Goal: Use online tool/utility: Utilize a website feature to perform a specific function

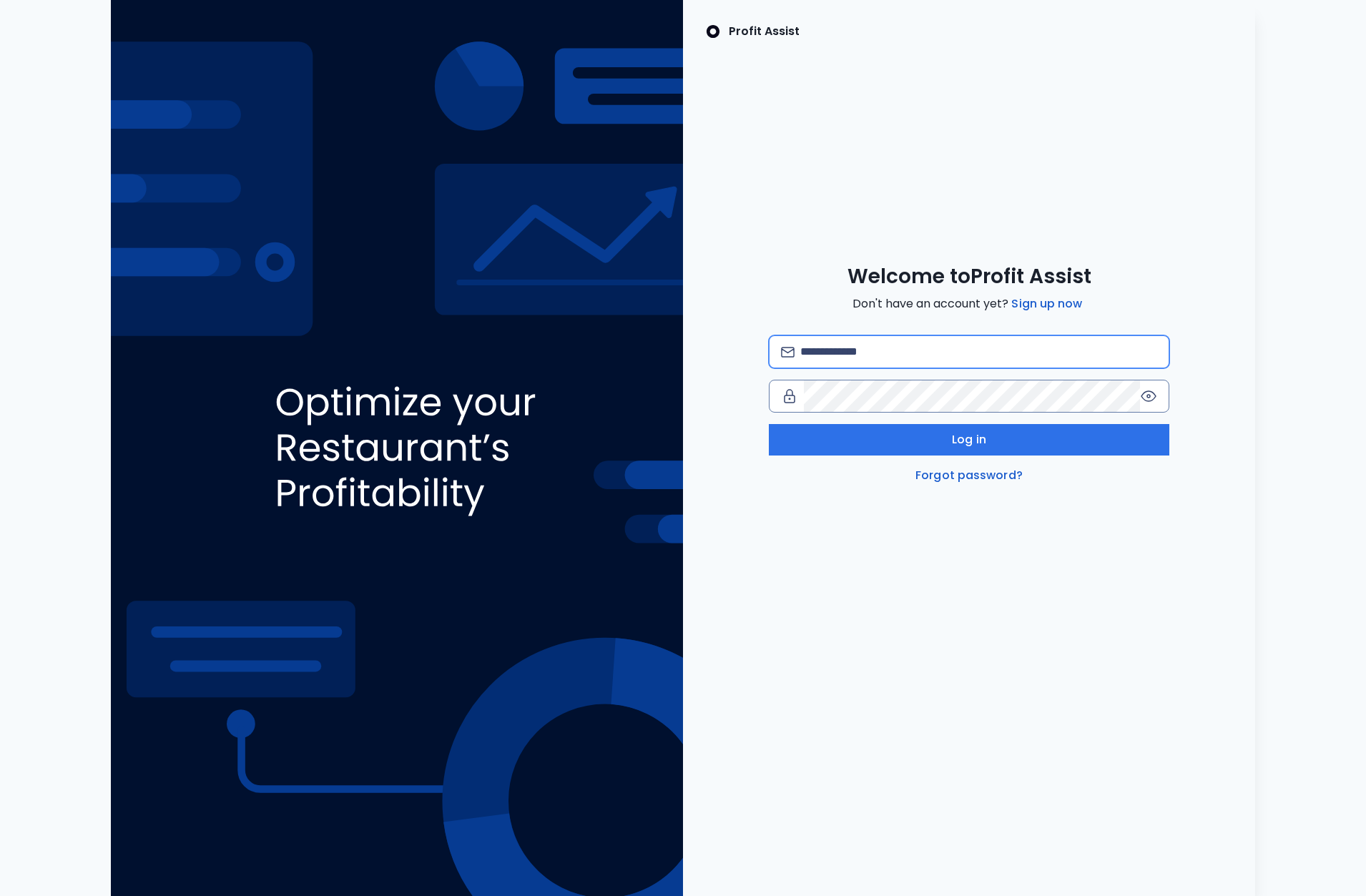
click at [969, 354] on input "email" at bounding box center [978, 352] width 357 height 31
type input "**********"
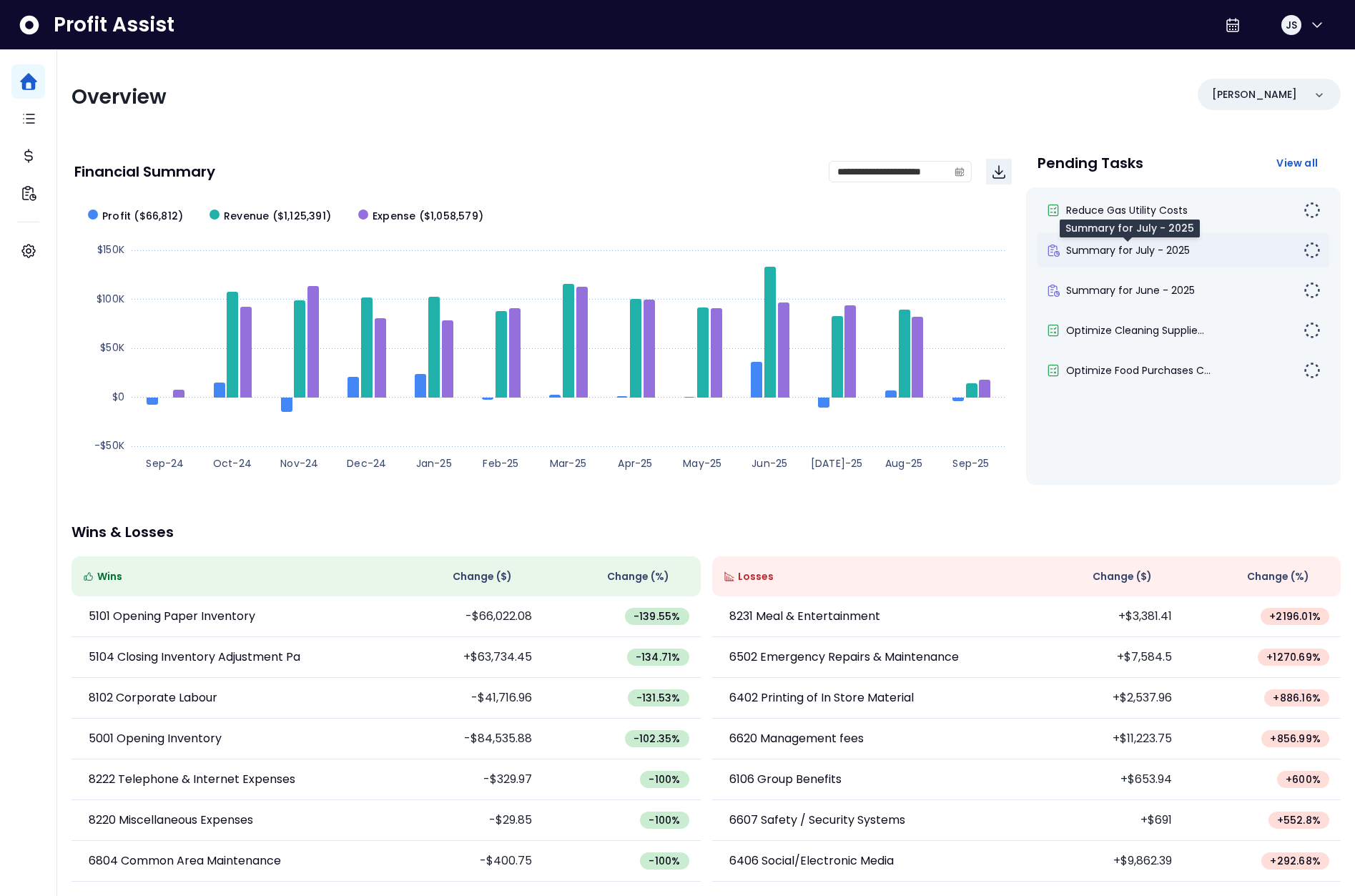
click at [1114, 251] on span "Summary for July - 2025" at bounding box center [1127, 250] width 124 height 15
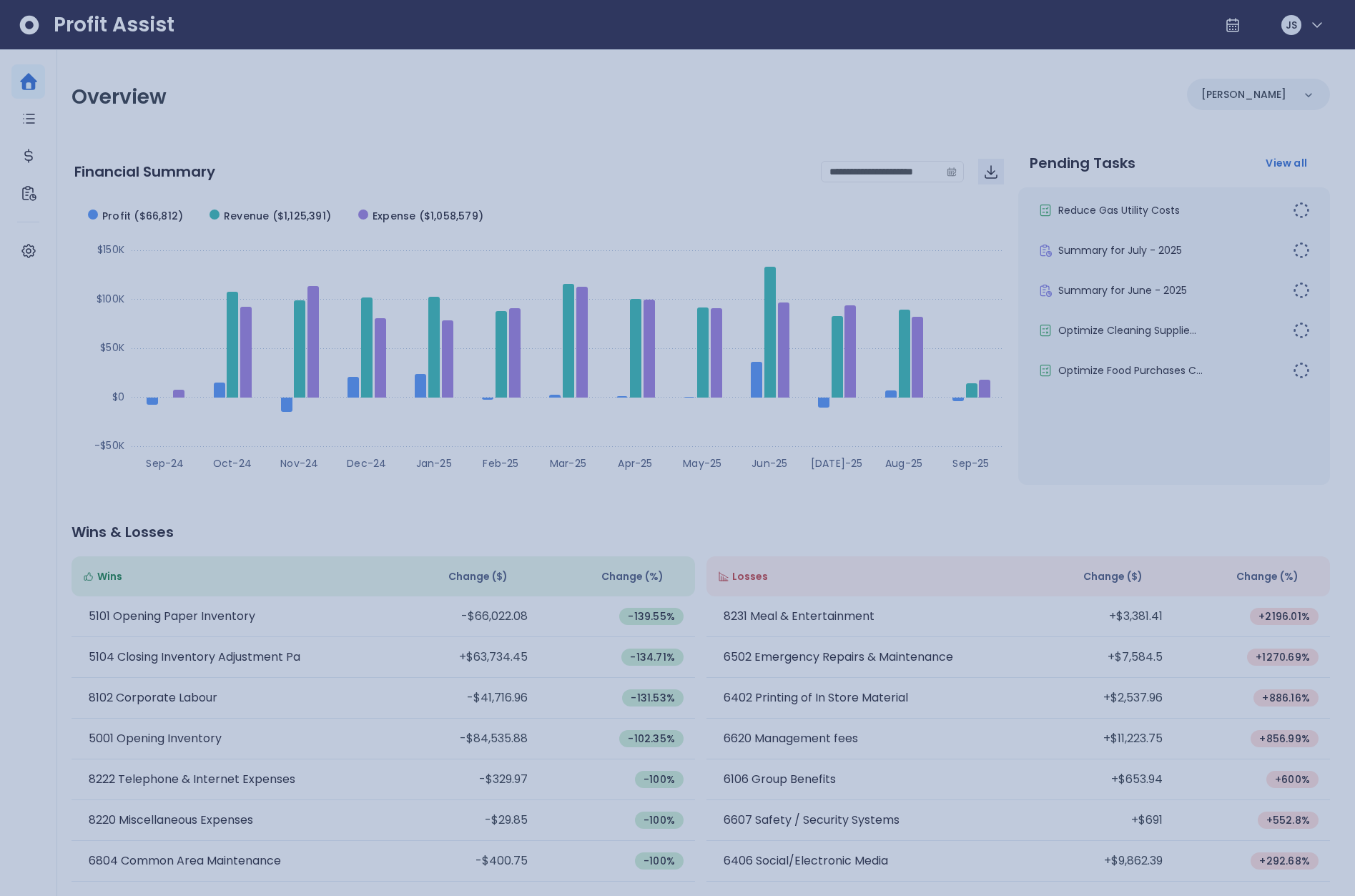
click at [996, 286] on div at bounding box center [677, 448] width 1355 height 896
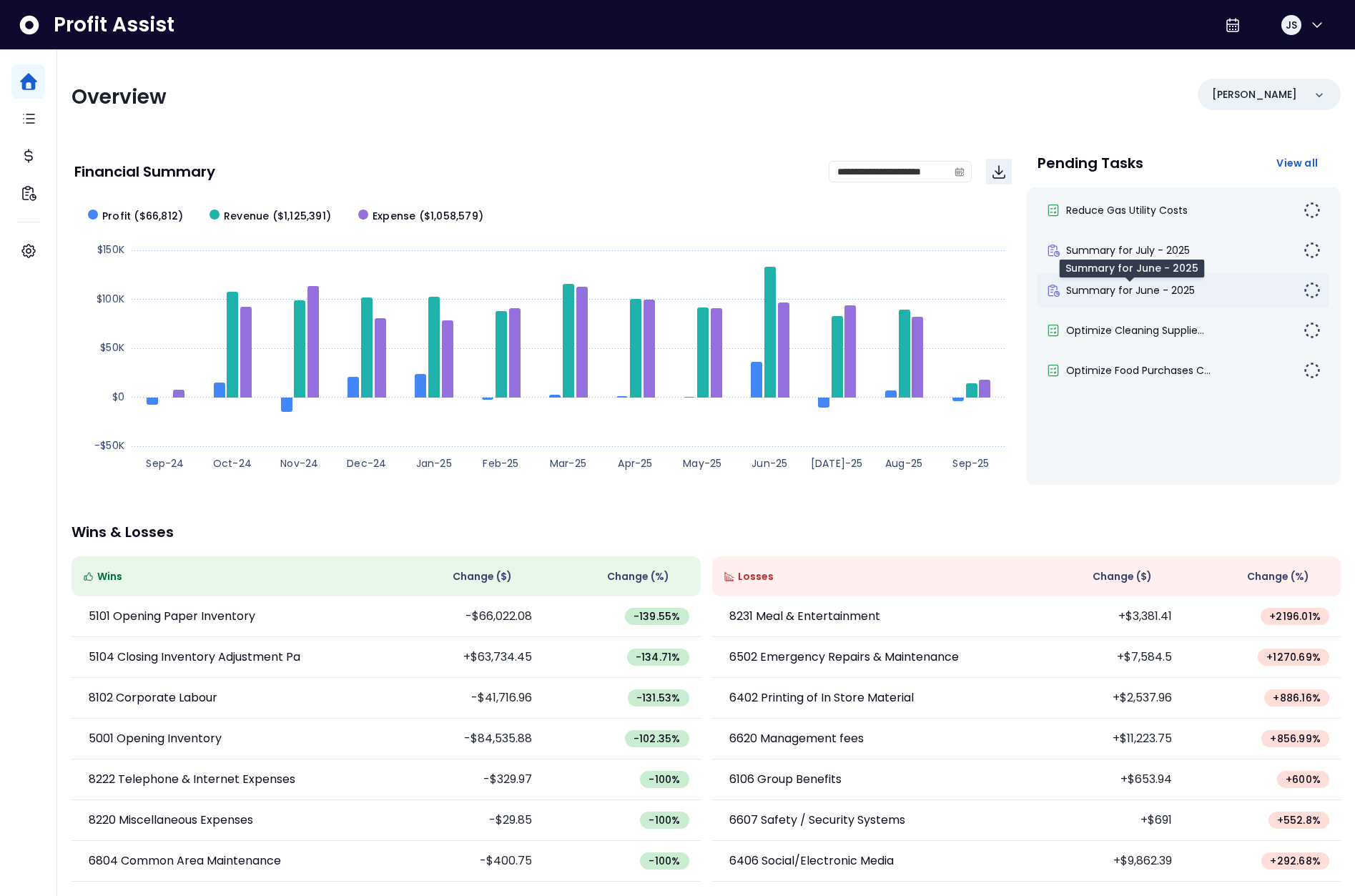
click at [1138, 284] on span "Summary for June - 2025" at bounding box center [1130, 290] width 129 height 15
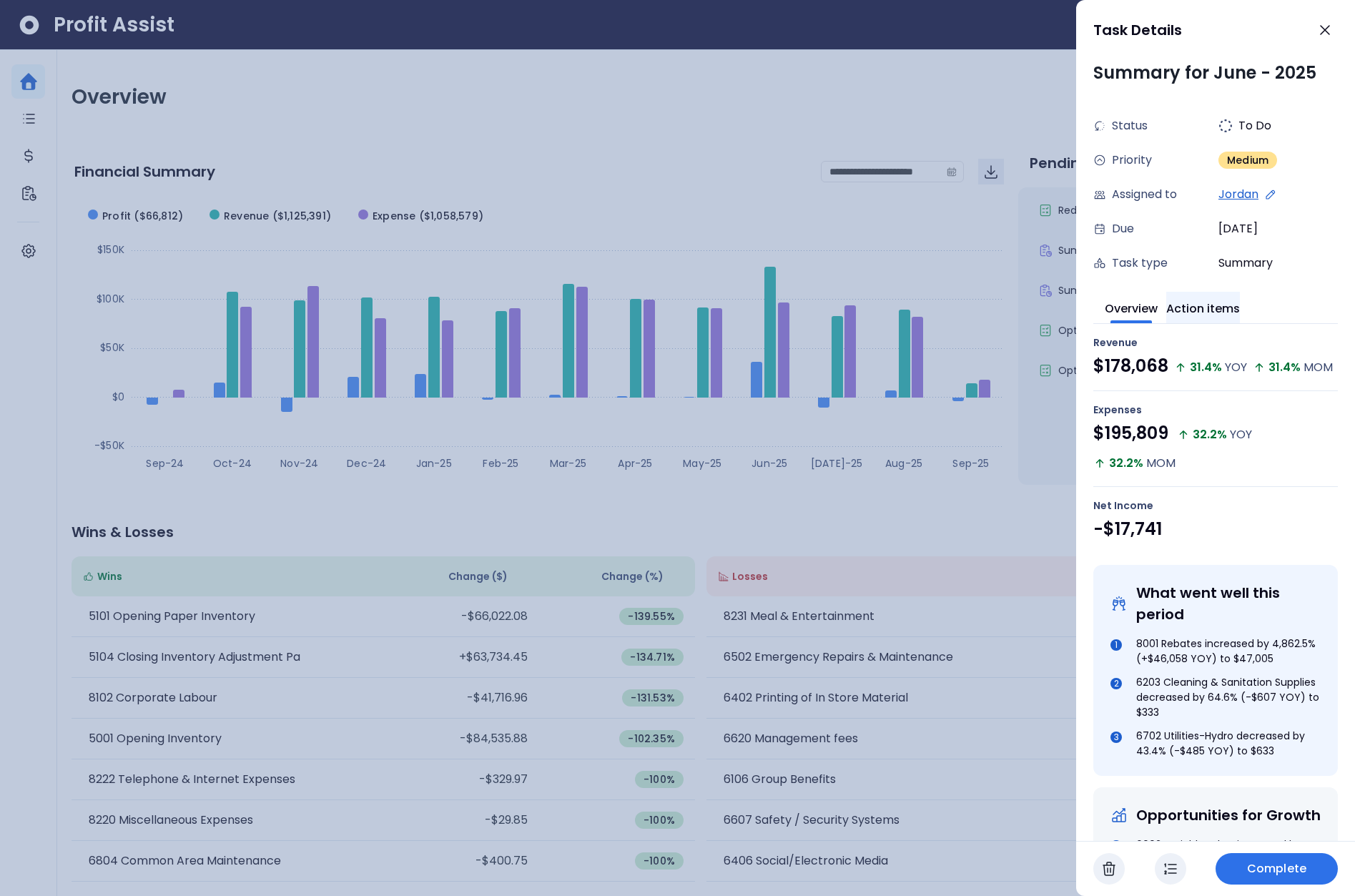
click at [1222, 315] on button "Action items" at bounding box center [1203, 307] width 74 height 31
click at [1131, 308] on button "Overview" at bounding box center [1131, 307] width 53 height 31
click at [1027, 100] on div at bounding box center [677, 448] width 1355 height 896
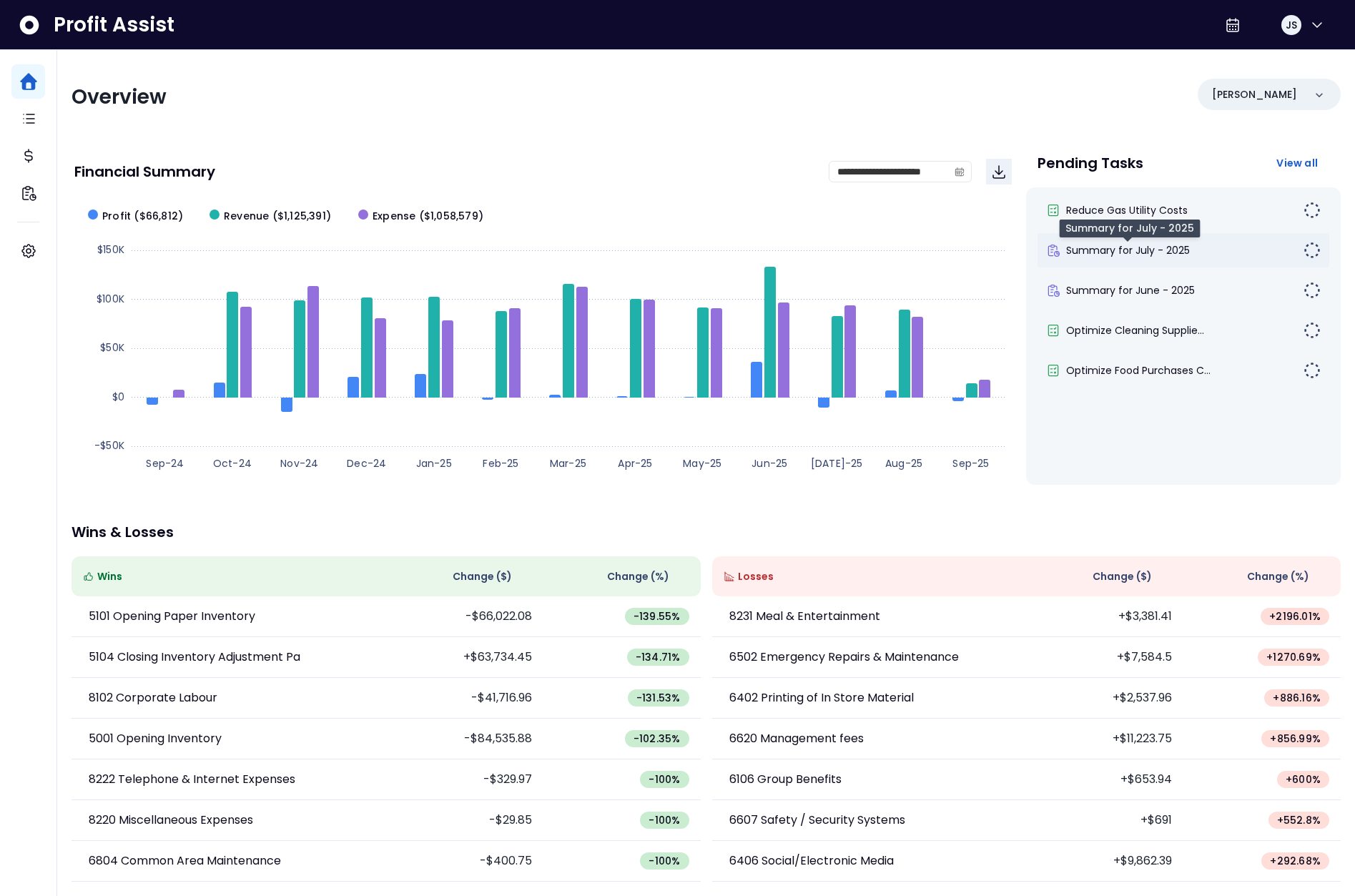
click at [1125, 246] on span "Summary for July - 2025" at bounding box center [1127, 250] width 124 height 15
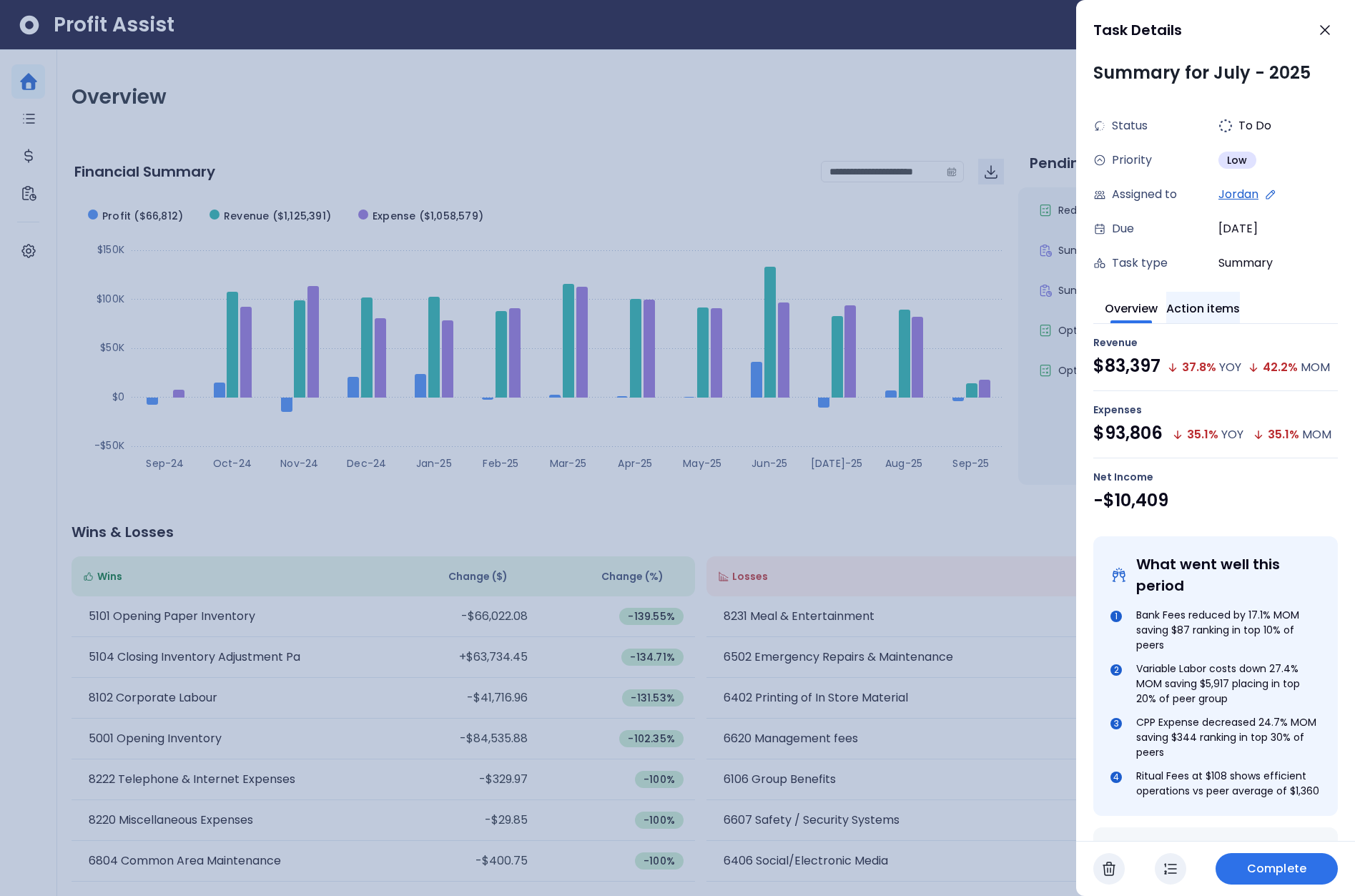
click at [1221, 316] on button "Action items" at bounding box center [1203, 307] width 74 height 31
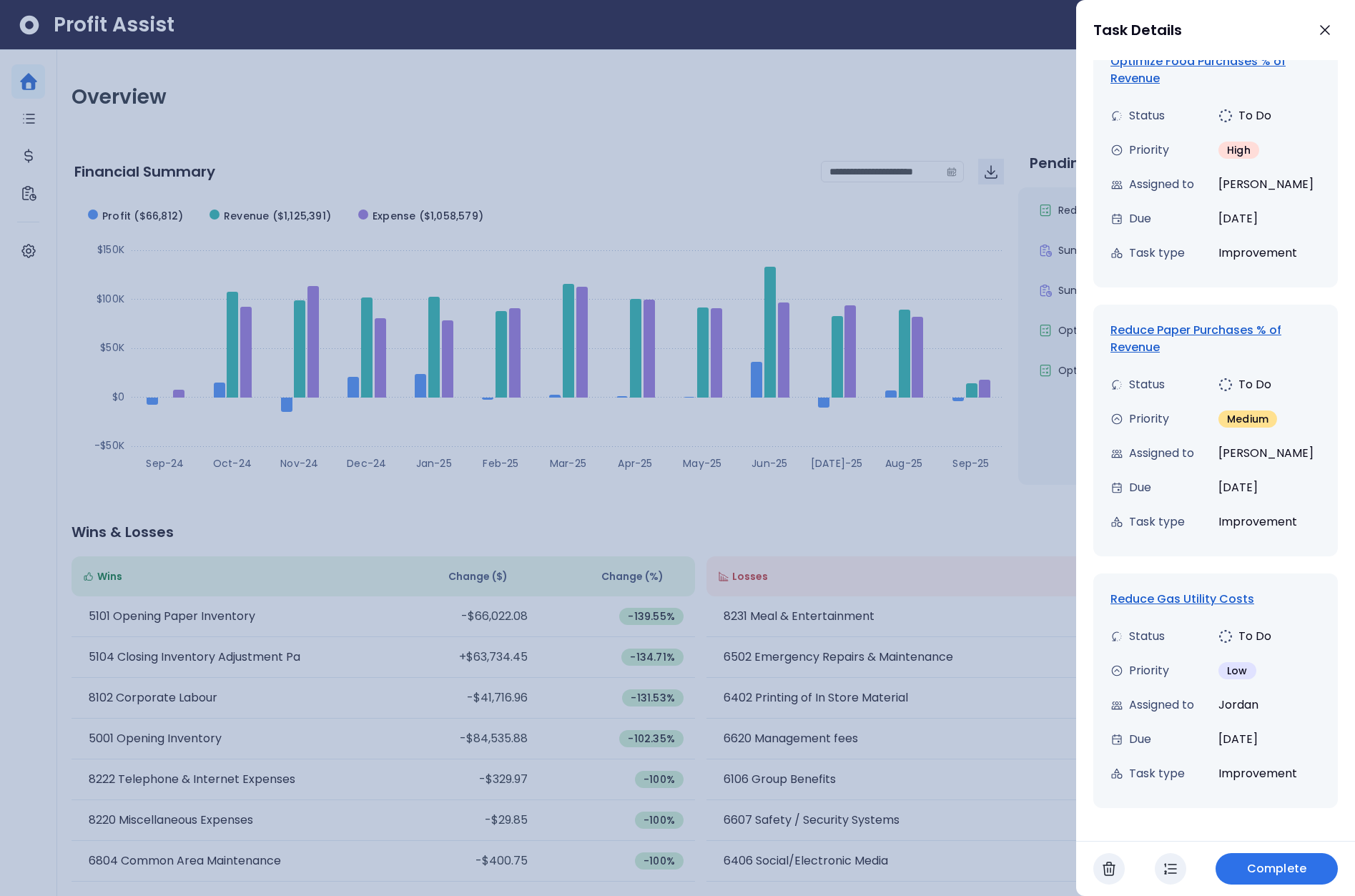
scroll to position [313, 0]
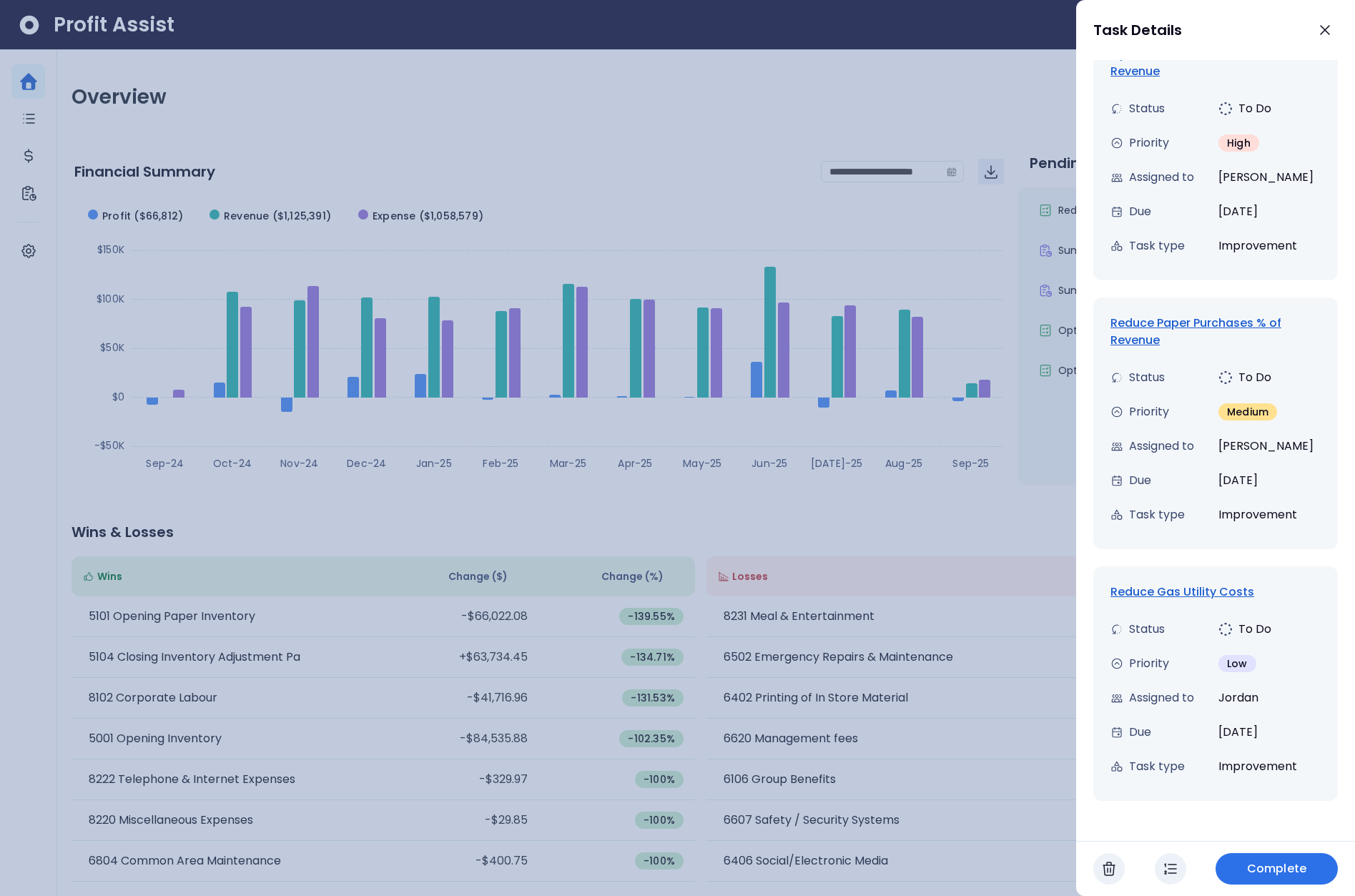
drag, startPoint x: 794, startPoint y: 329, endPoint x: 42, endPoint y: 361, distance: 752.7
click at [791, 329] on div at bounding box center [677, 448] width 1355 height 896
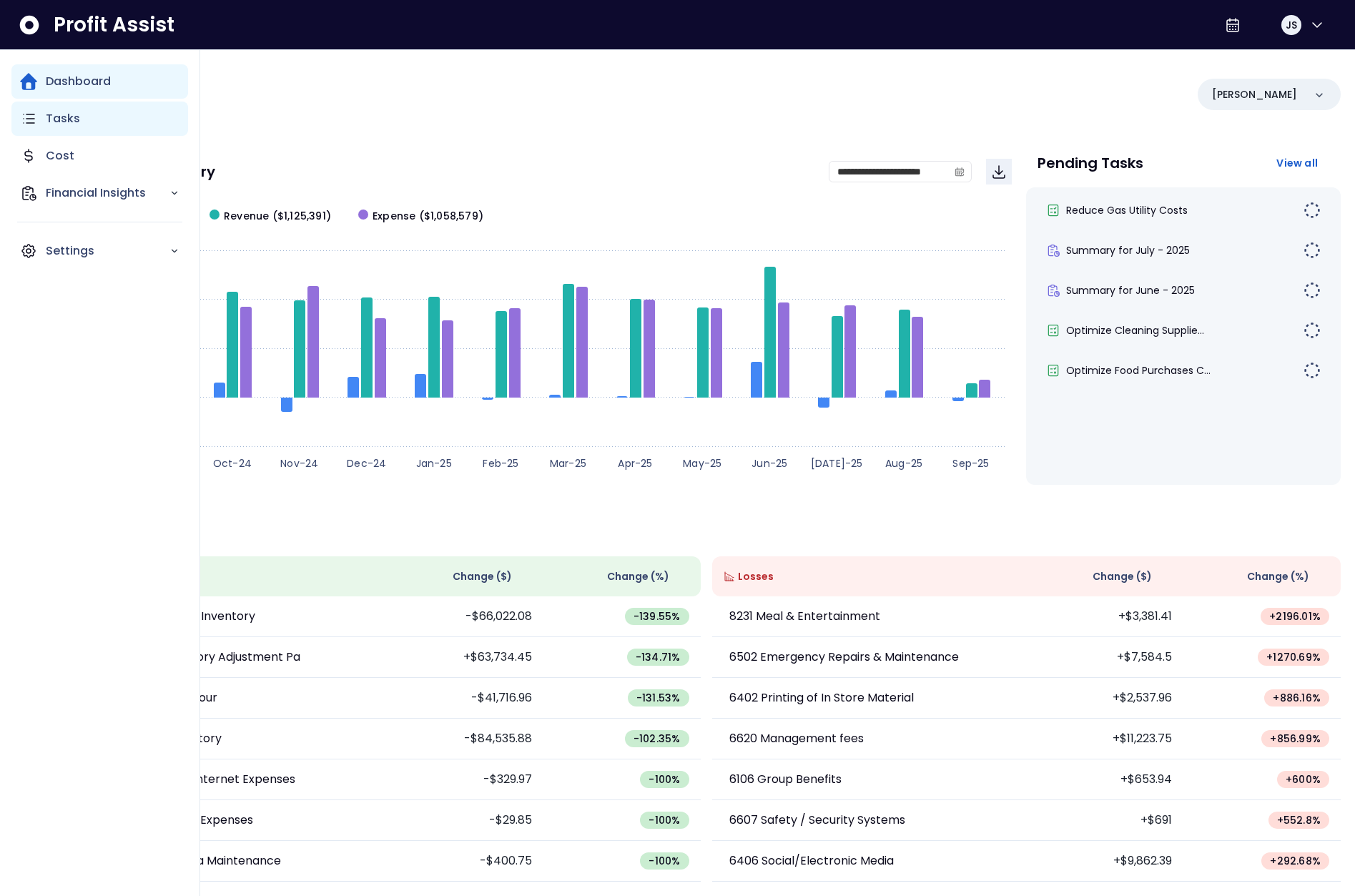
click at [50, 122] on p "Tasks" at bounding box center [62, 119] width 34 height 18
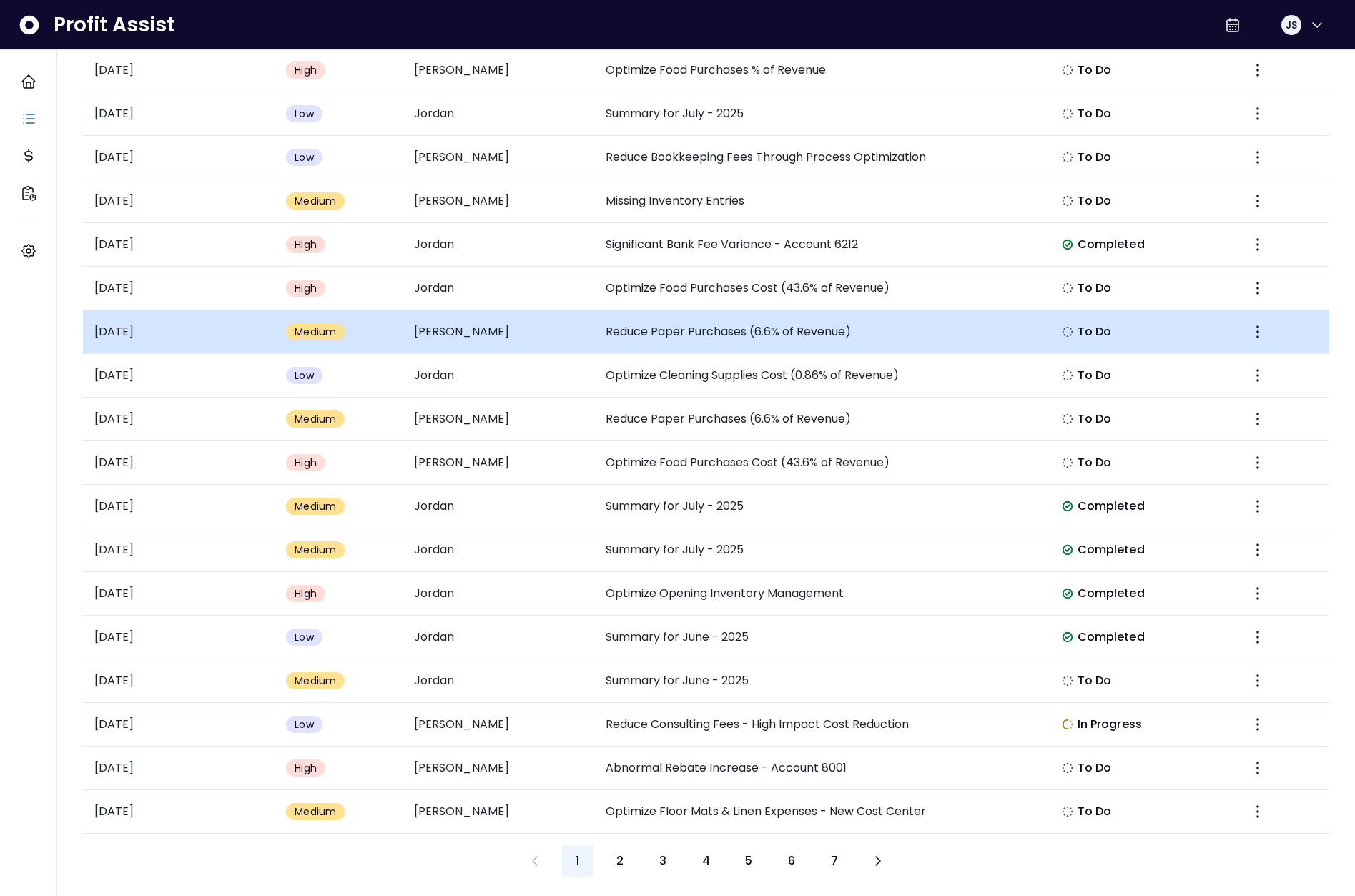
scroll to position [277, 0]
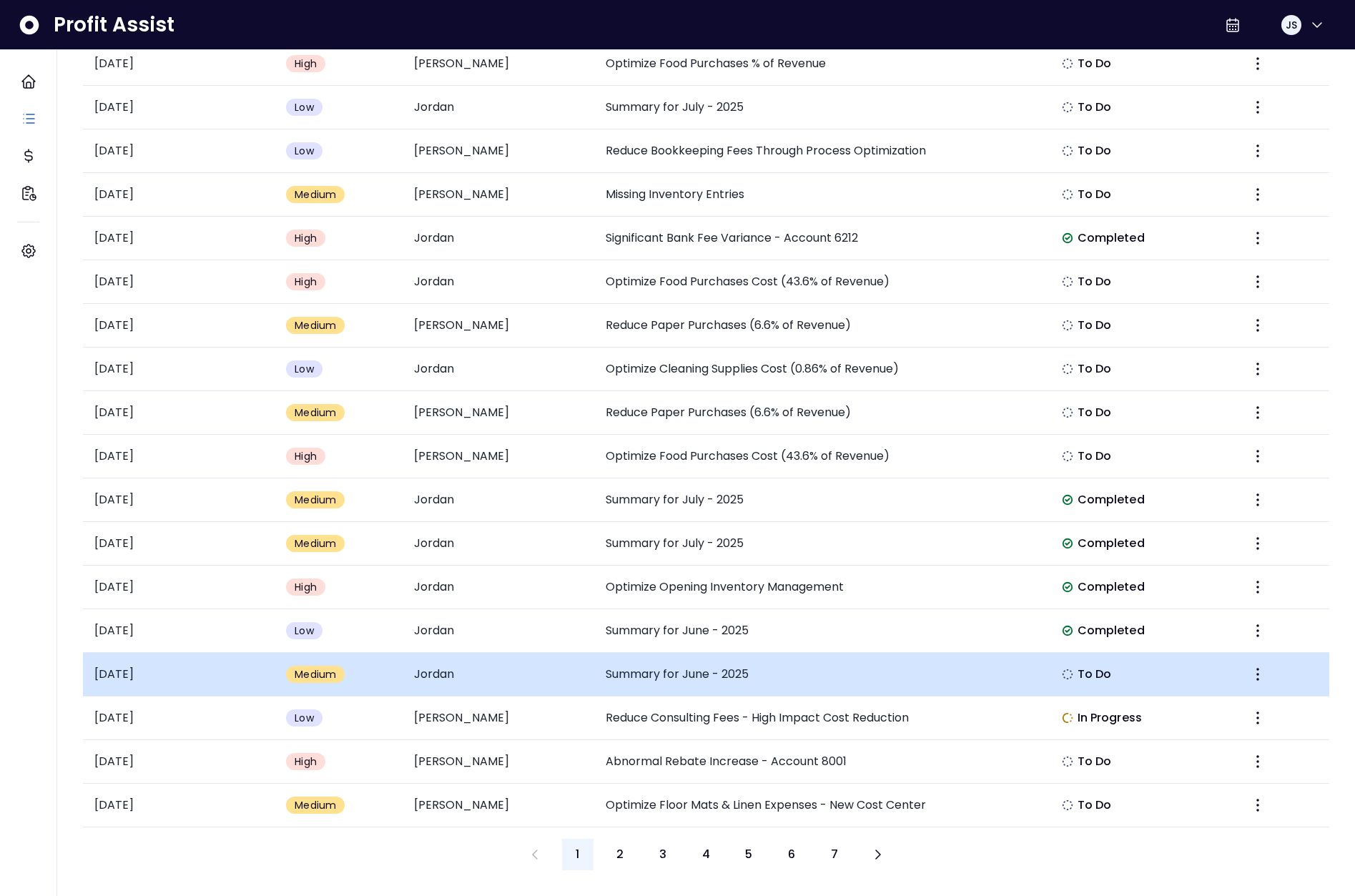
click at [711, 691] on td "Summary for June - 2025" at bounding box center [817, 674] width 447 height 44
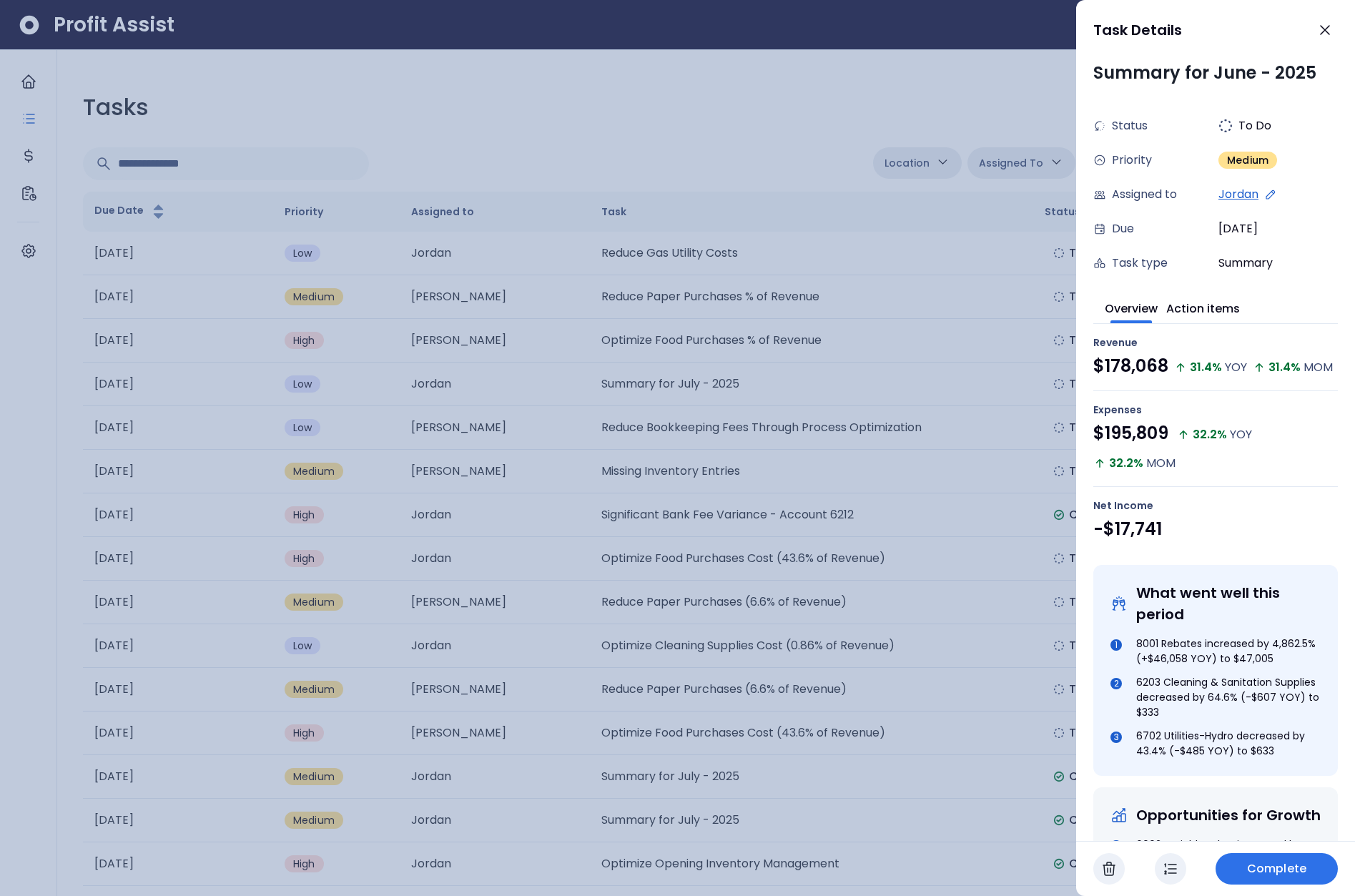
scroll to position [0, 0]
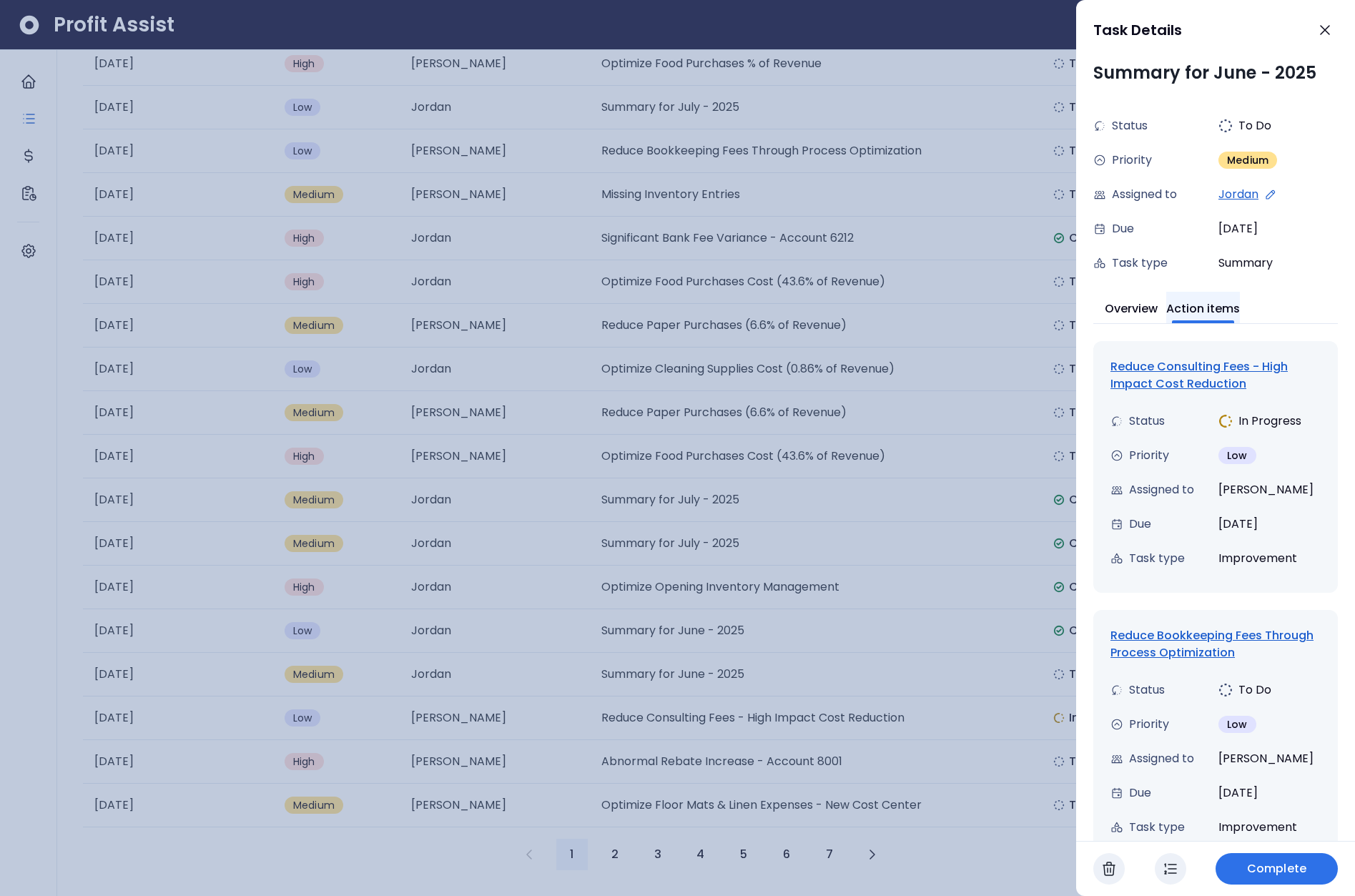
click at [1229, 311] on button "Action items" at bounding box center [1203, 307] width 74 height 31
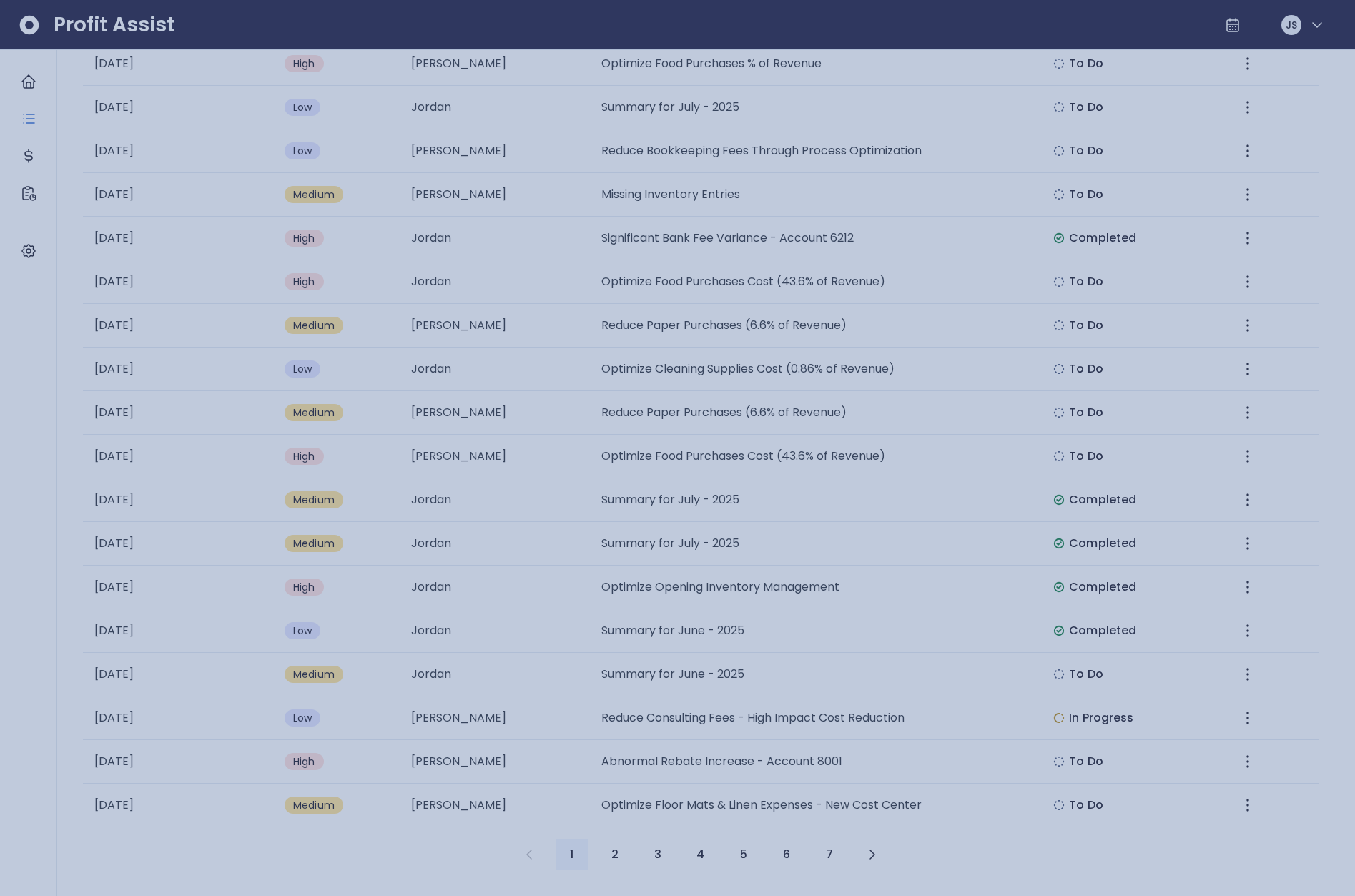
click at [826, 176] on div at bounding box center [677, 448] width 1355 height 896
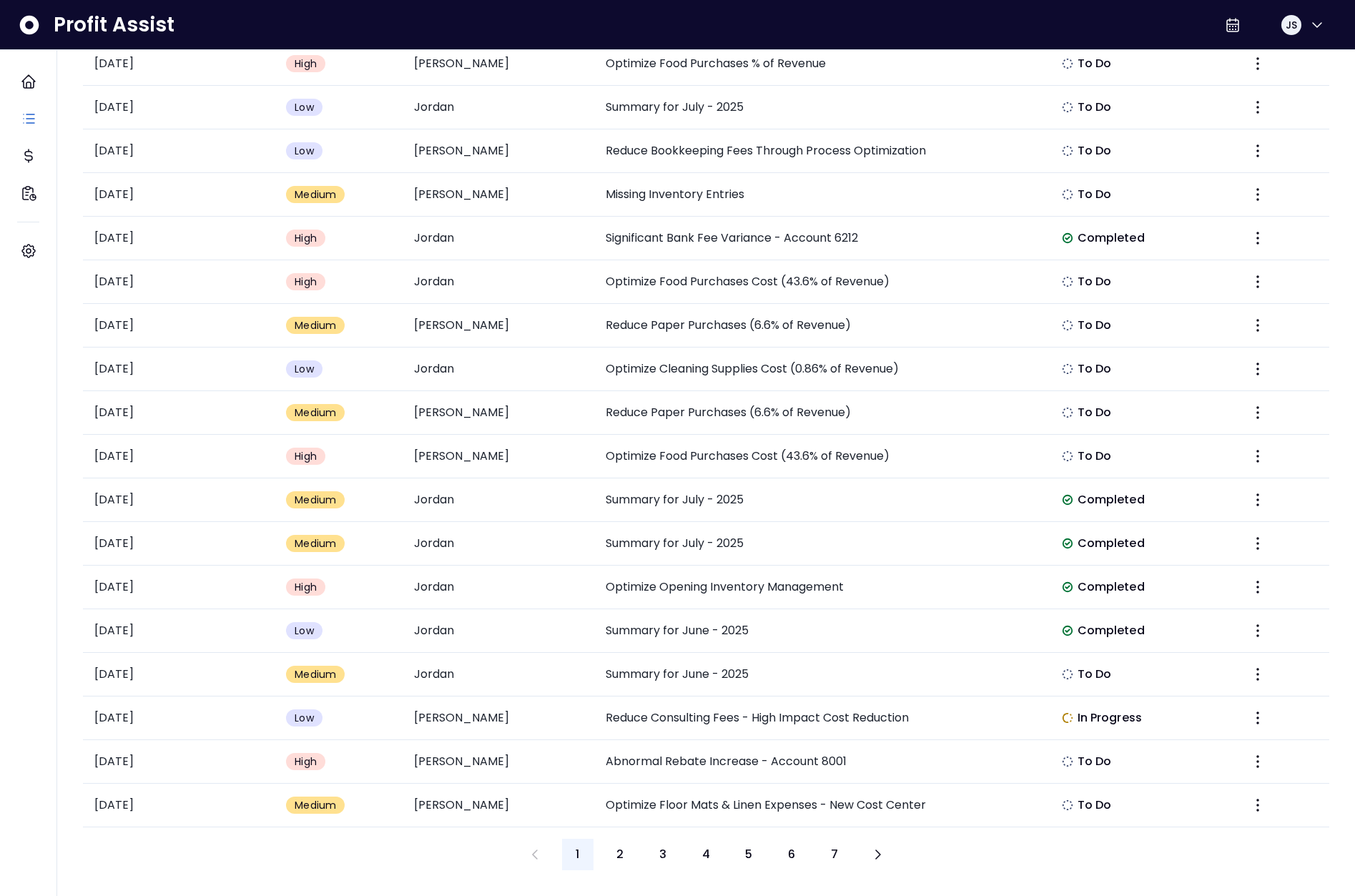
click at [783, 79] on div "Tasks Location Danforth College Queensway Duncan Eglinton QuickBooks Online Ass…" at bounding box center [705, 342] width 1269 height 1079
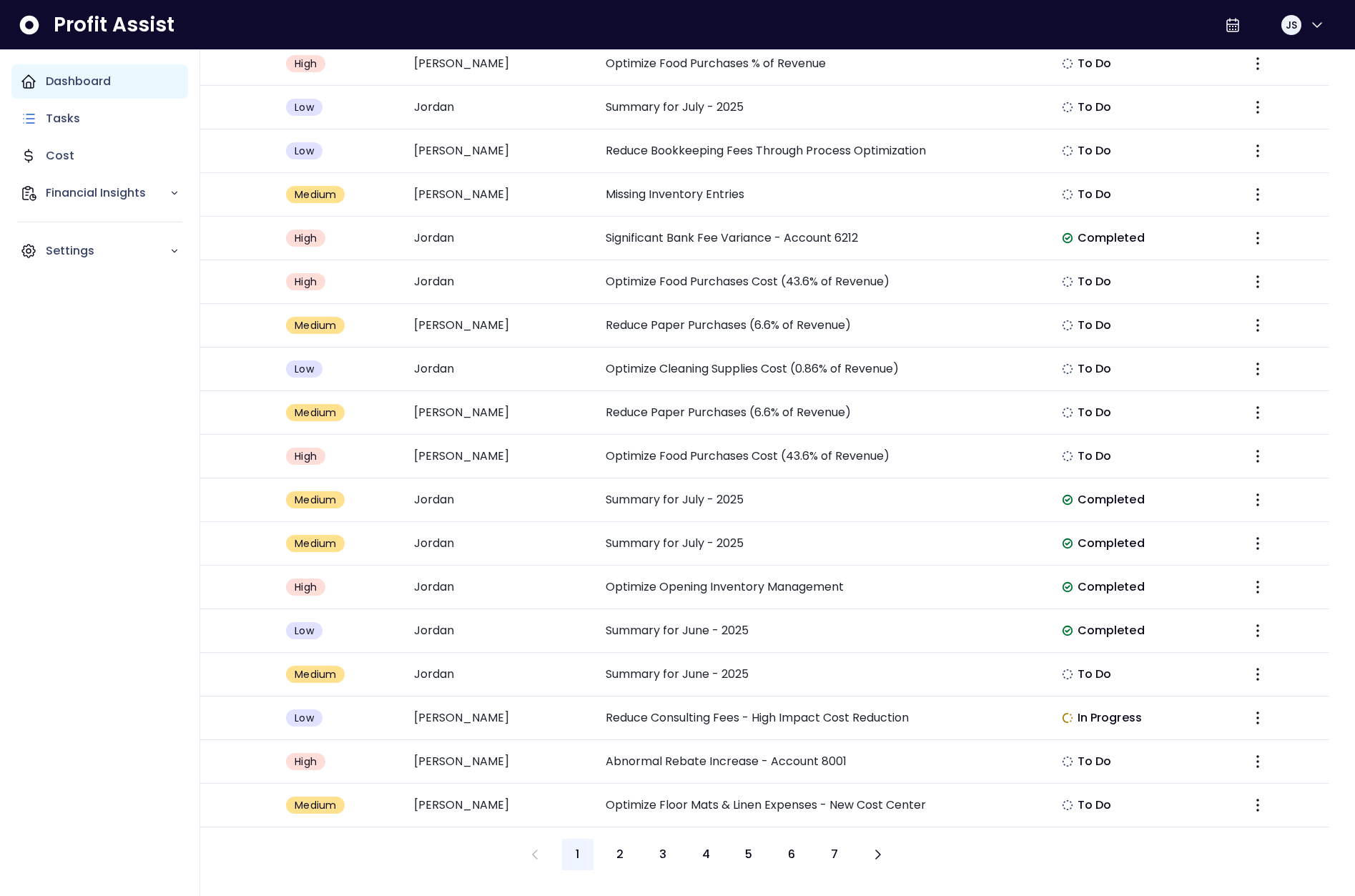
click at [57, 80] on p "Dashboard" at bounding box center [78, 82] width 65 height 18
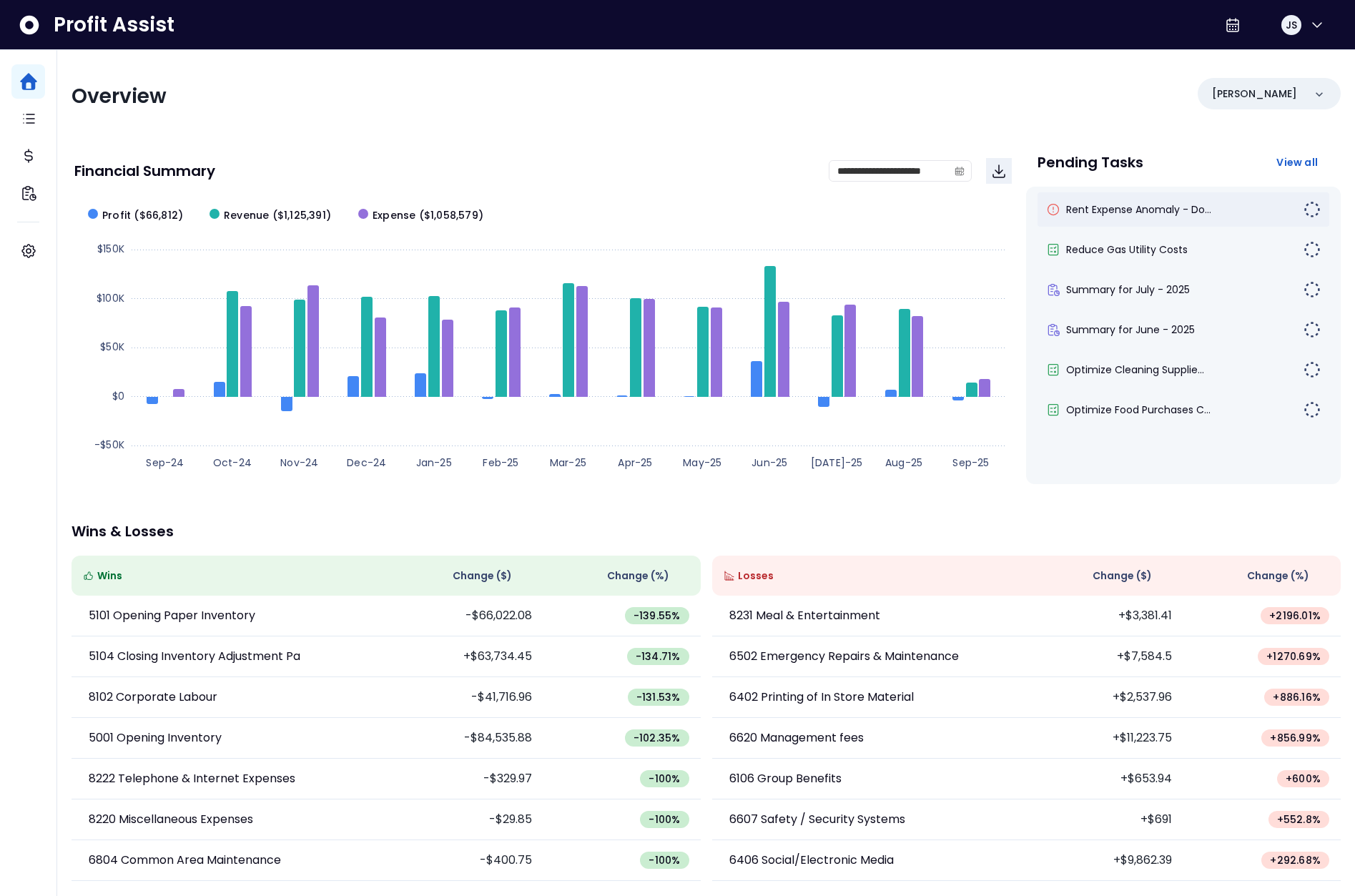
click at [1081, 202] on div "Rent Expense Anomaly - Do..." at bounding box center [1183, 208] width 291 height 34
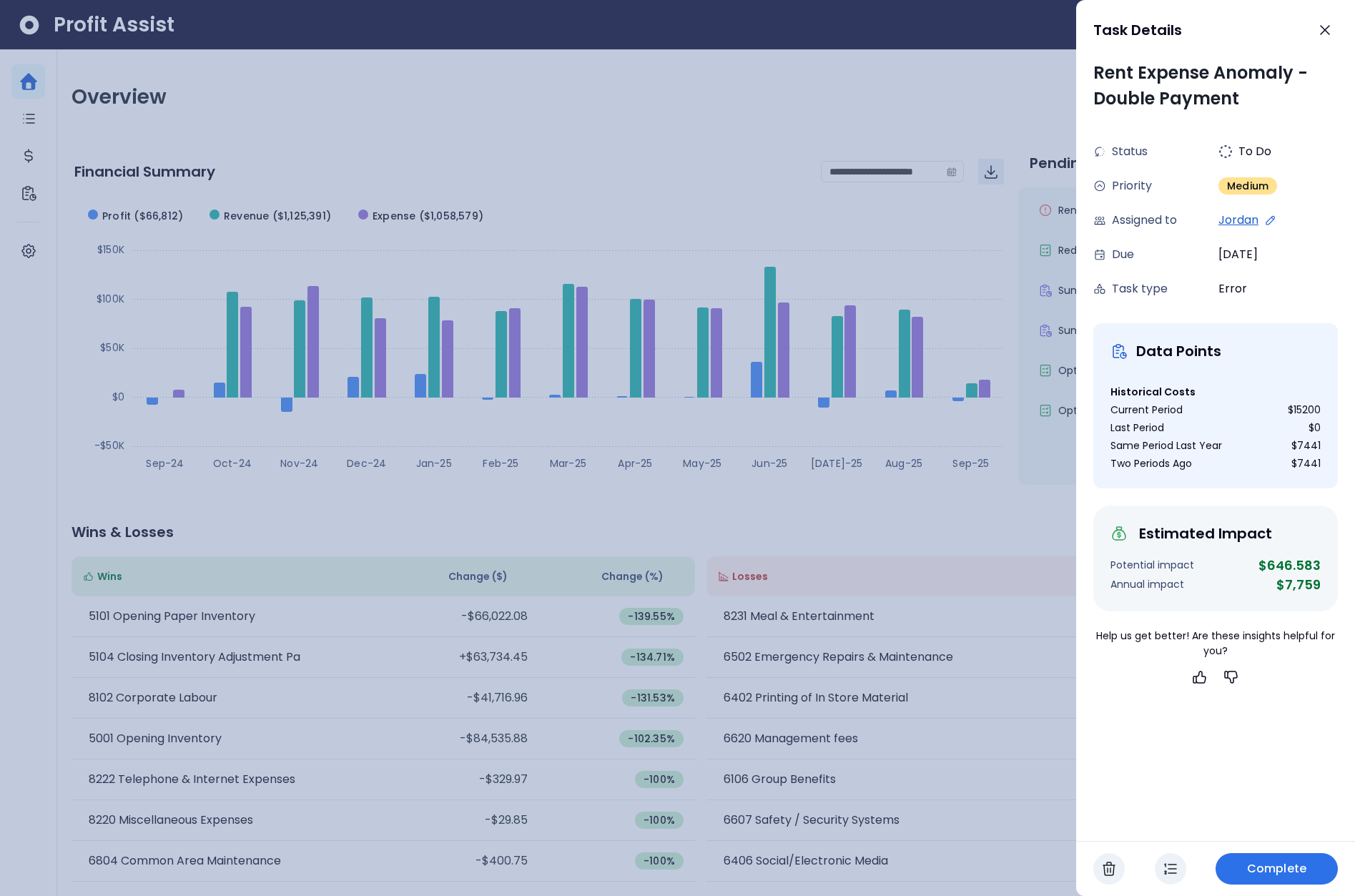
click at [1214, 430] on div "Last Period $0" at bounding box center [1216, 428] width 210 height 15
click at [973, 229] on div at bounding box center [677, 448] width 1355 height 896
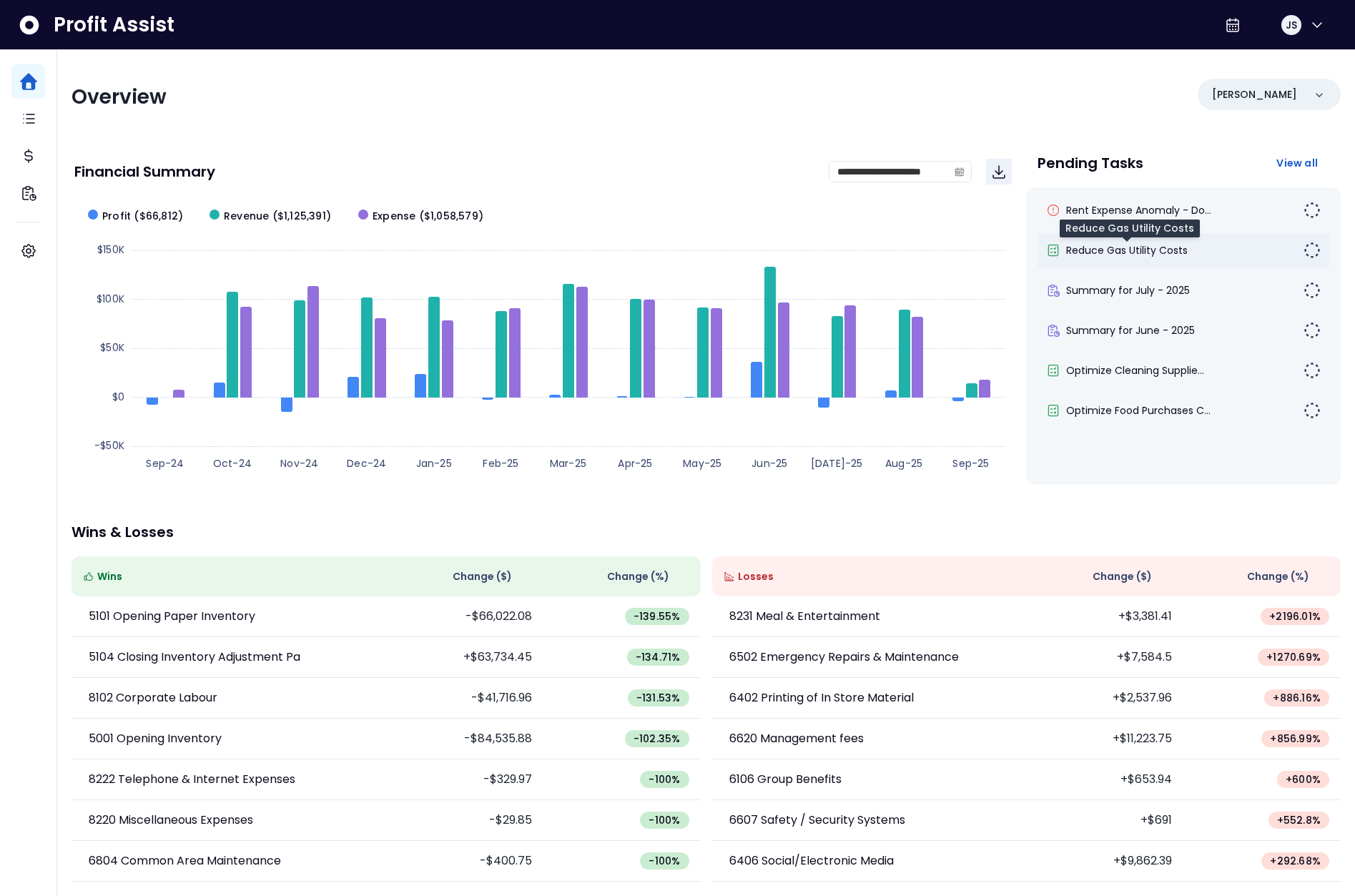
click at [1135, 246] on span "Reduce Gas Utility Costs" at bounding box center [1126, 250] width 122 height 15
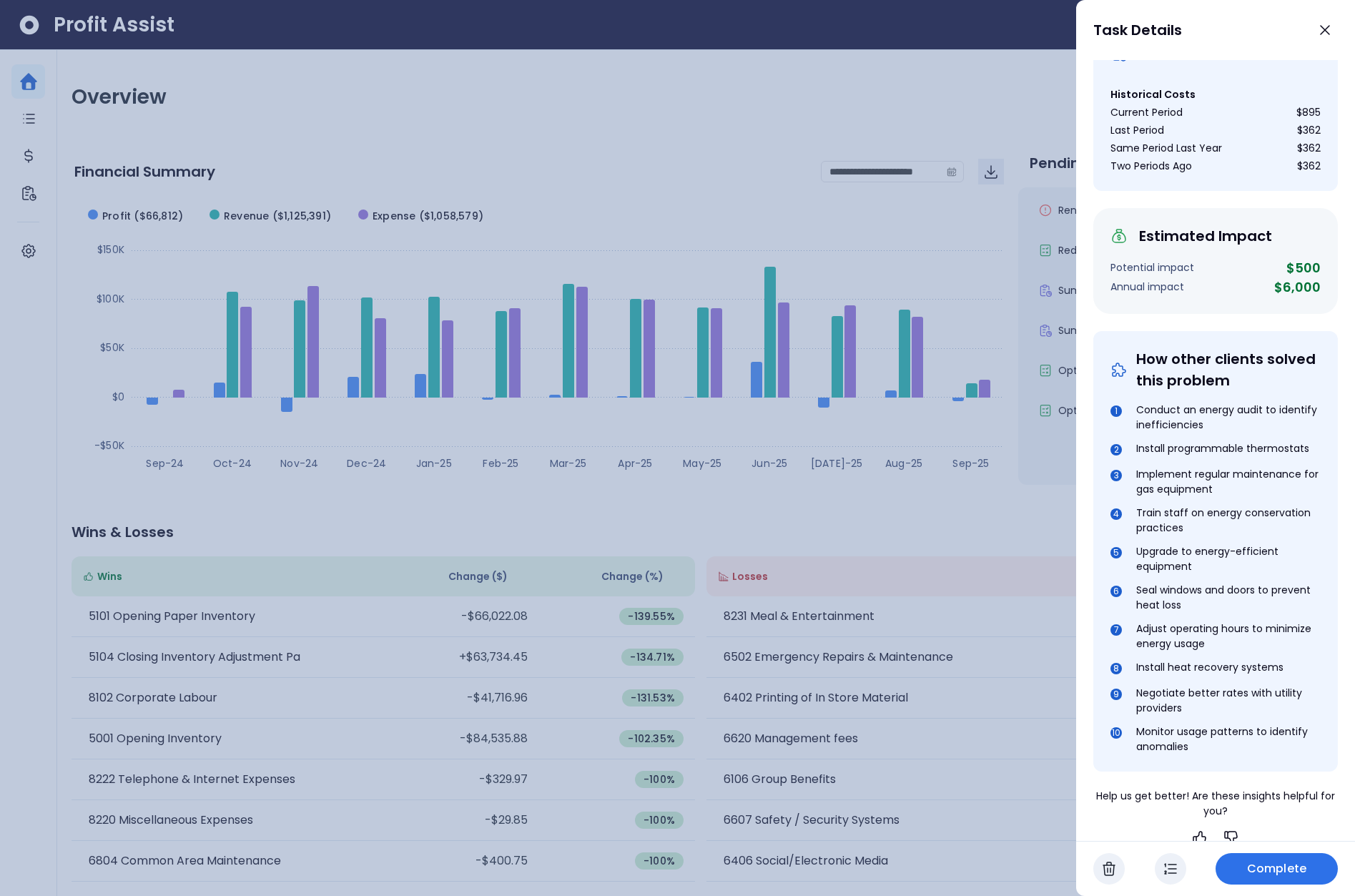
scroll to position [292, 0]
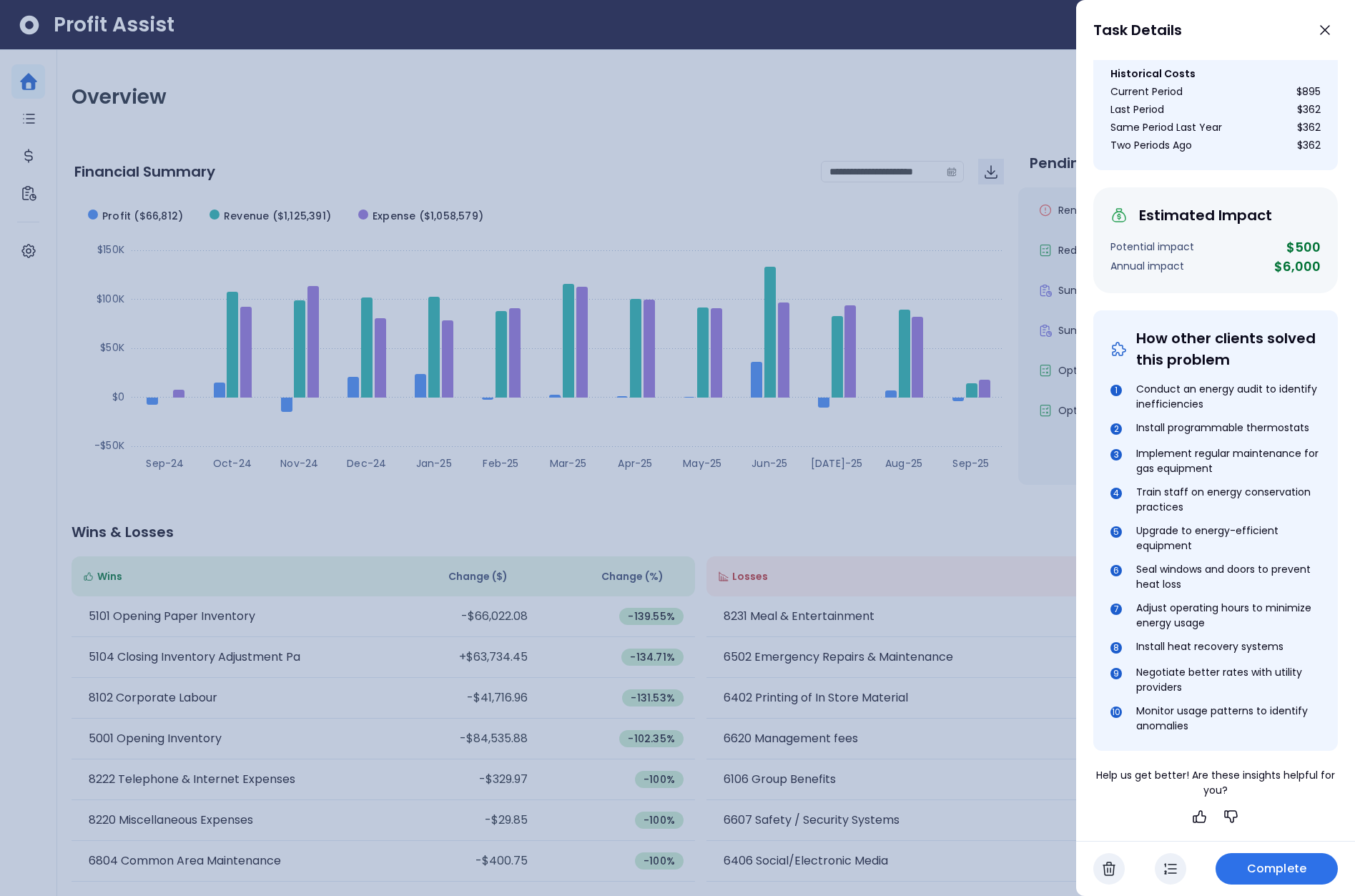
click at [954, 404] on div at bounding box center [677, 448] width 1355 height 896
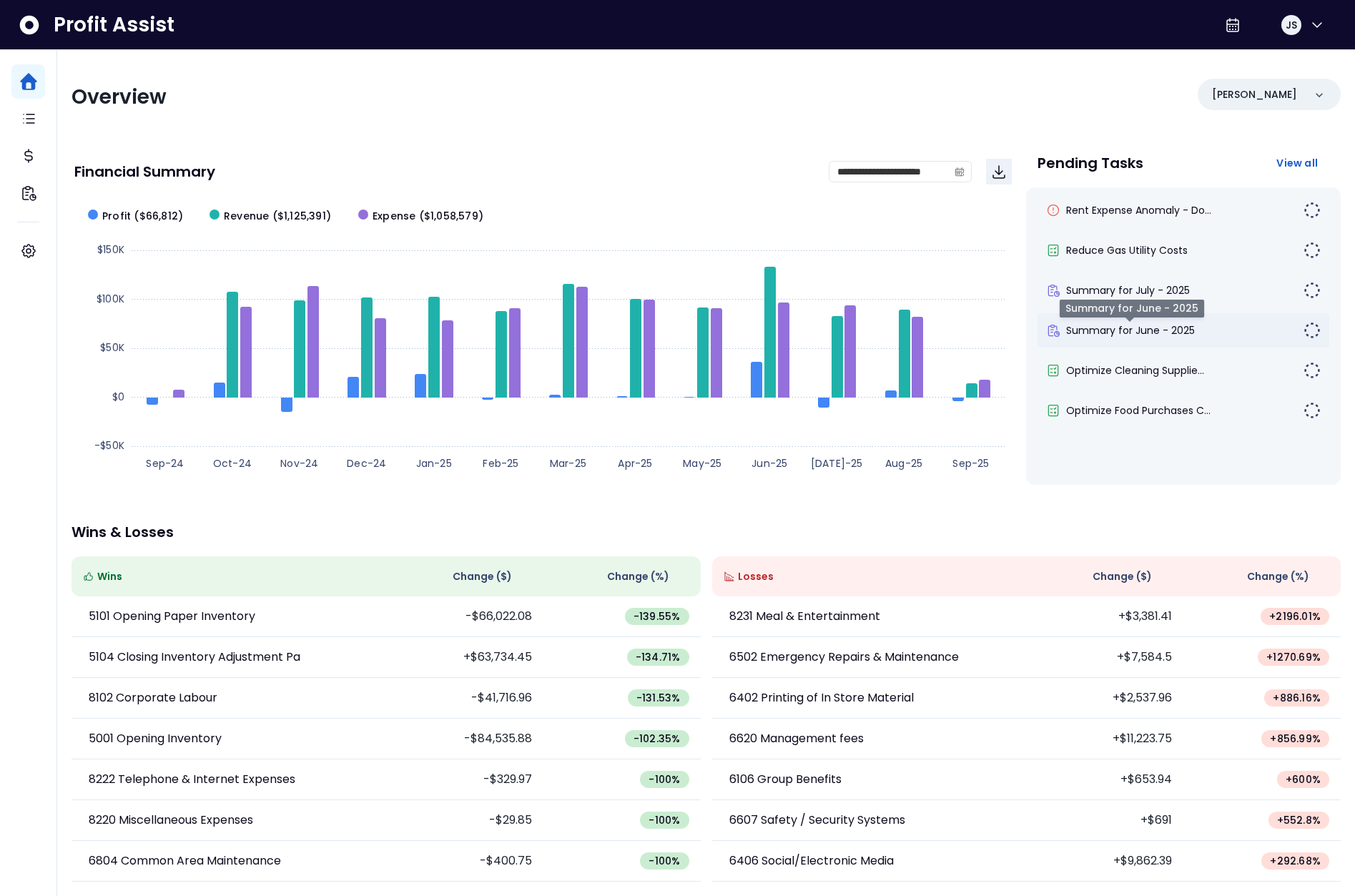
click at [1133, 324] on span "Summary for June - 2025" at bounding box center [1130, 330] width 129 height 15
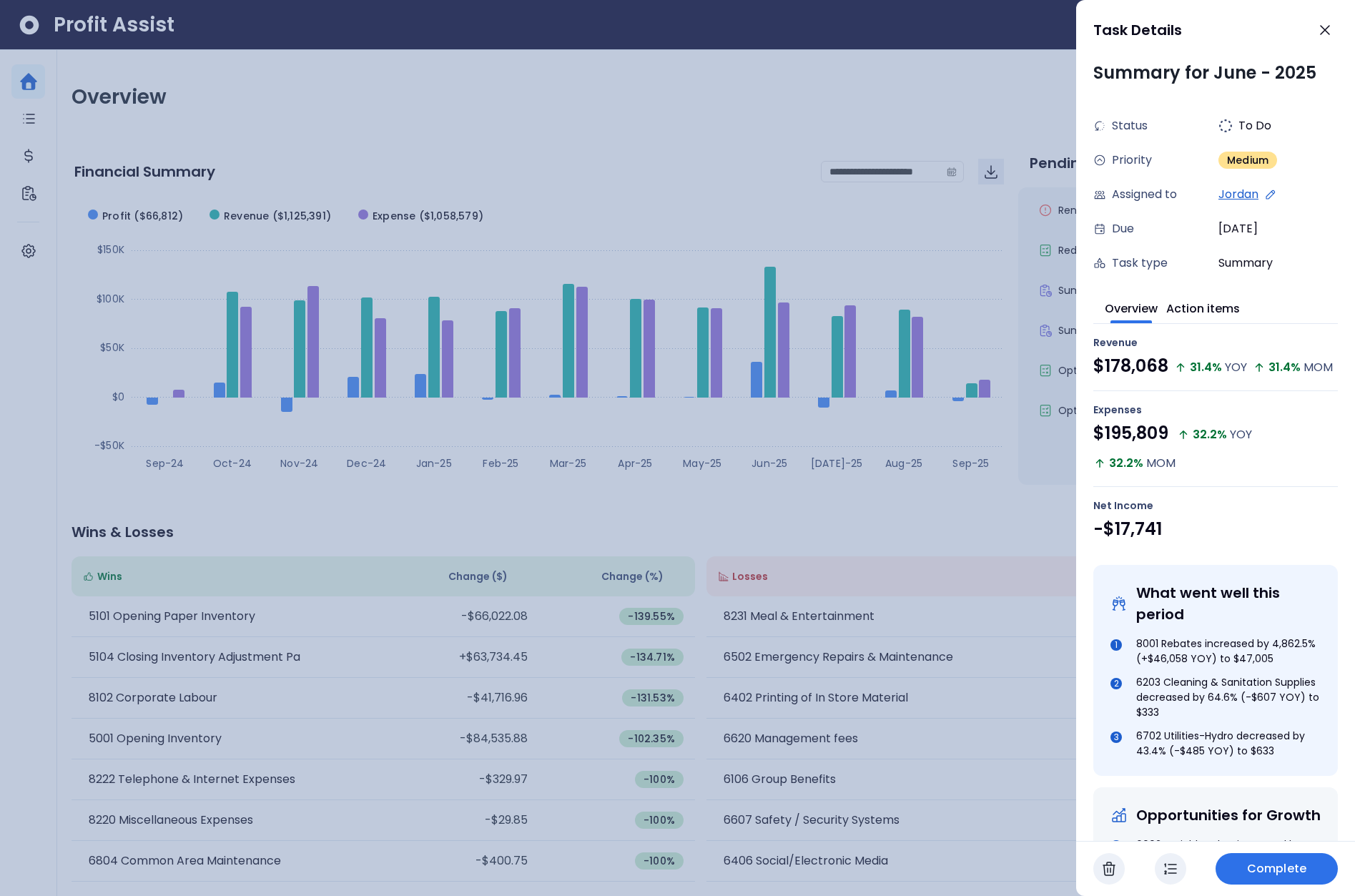
scroll to position [294, 0]
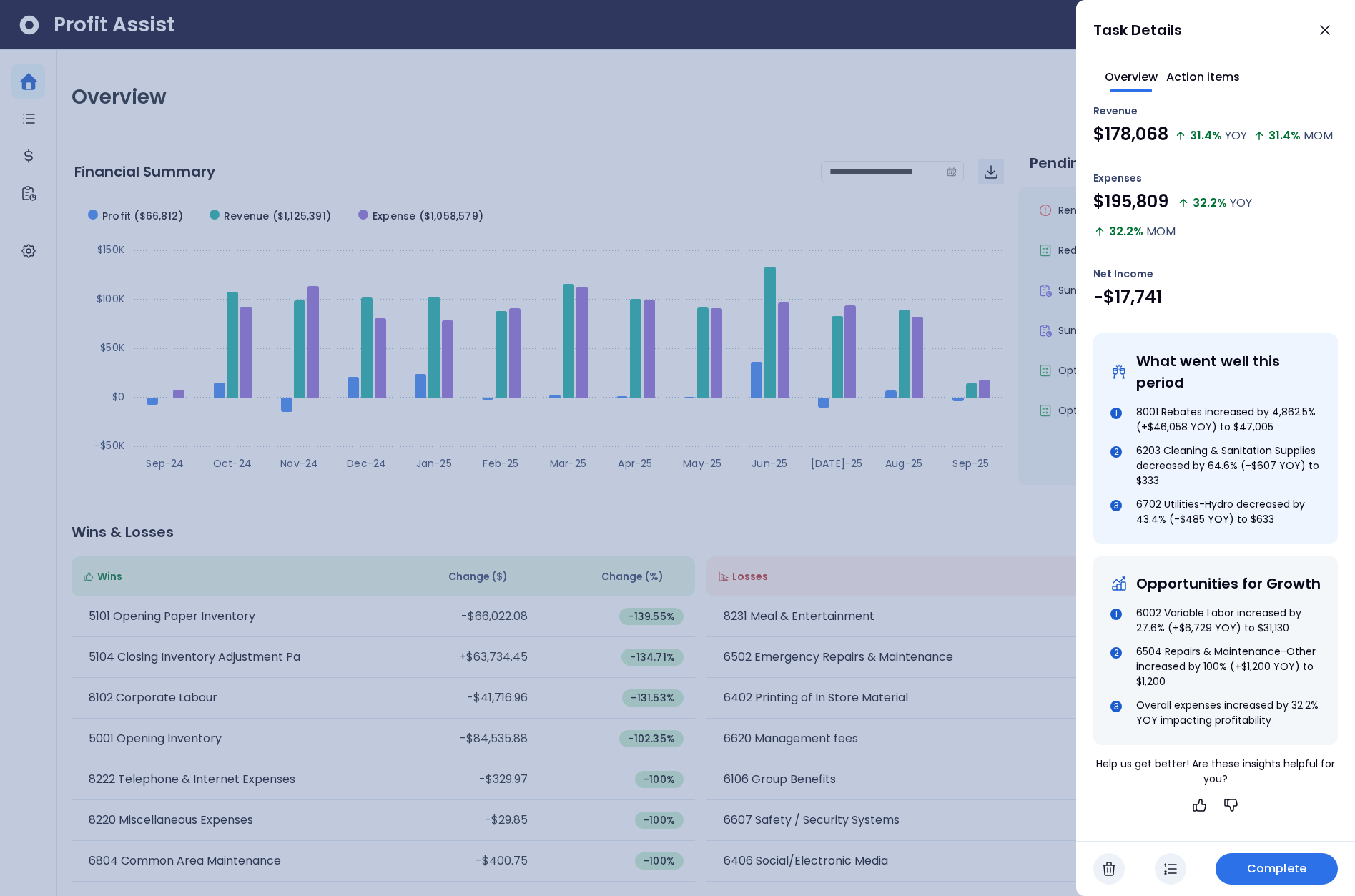
click at [1017, 343] on div at bounding box center [677, 448] width 1355 height 896
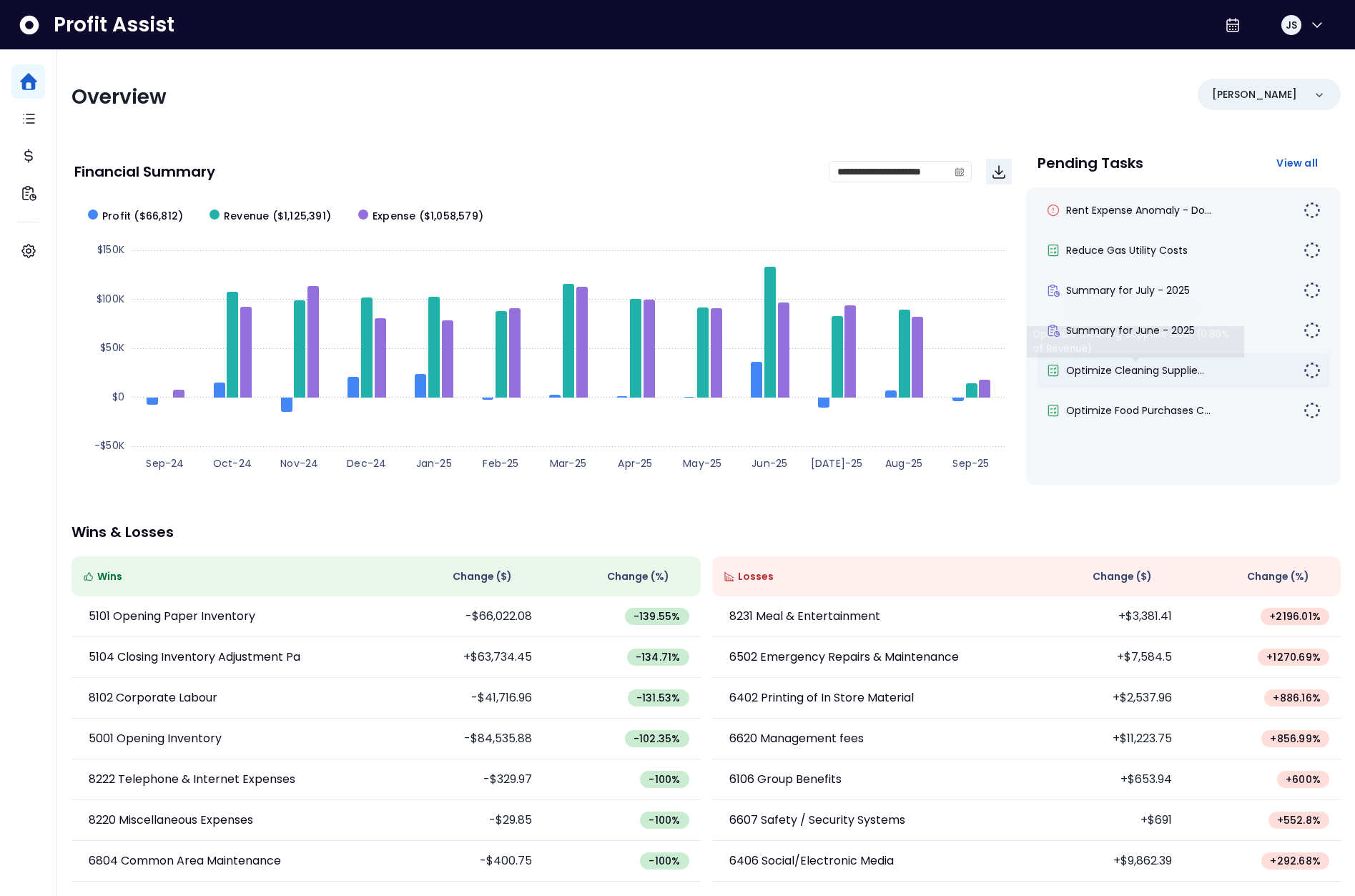
click at [1125, 375] on span "Optimize Cleaning Supplie..." at bounding box center [1135, 370] width 138 height 15
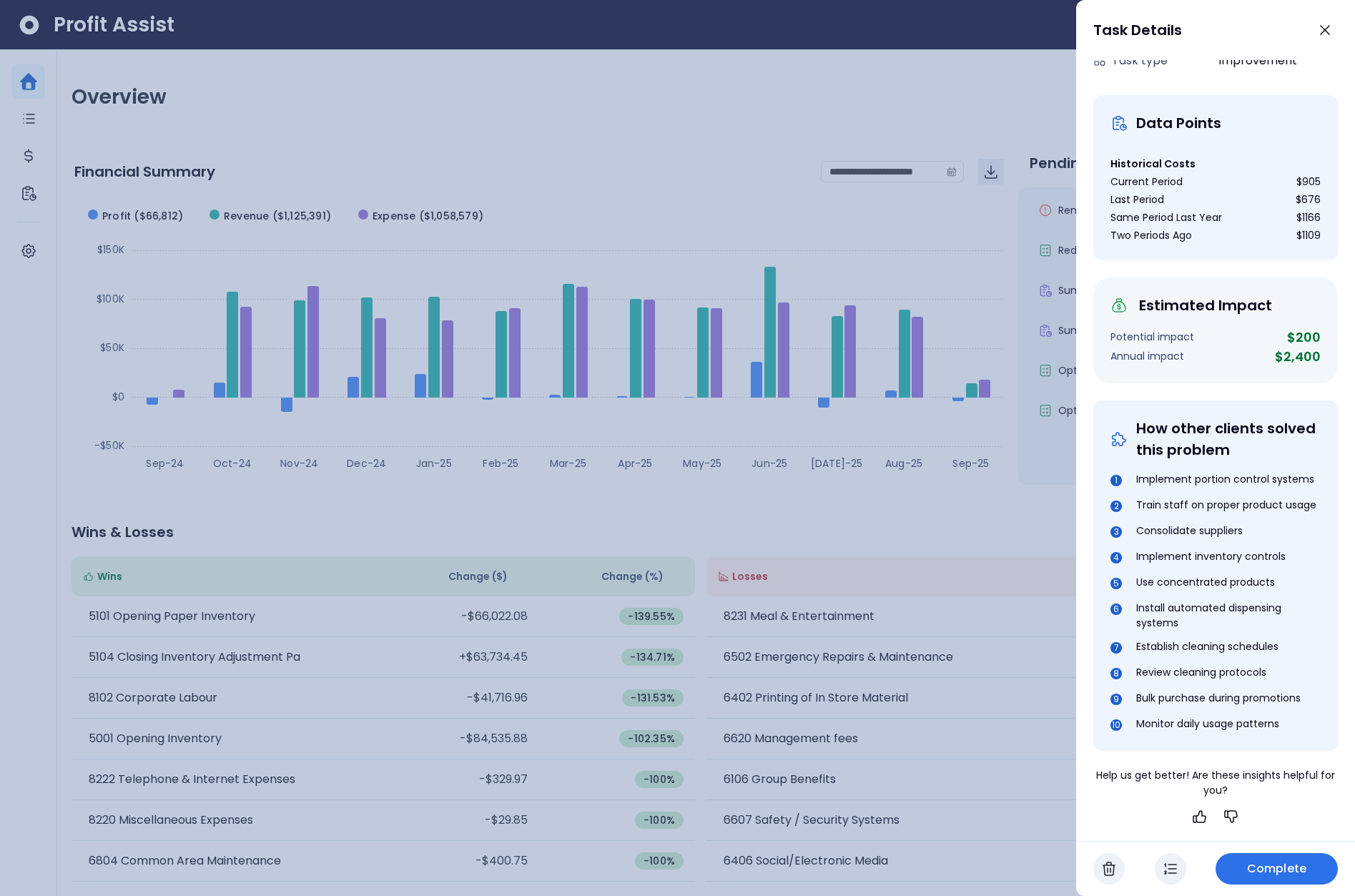
scroll to position [0, 0]
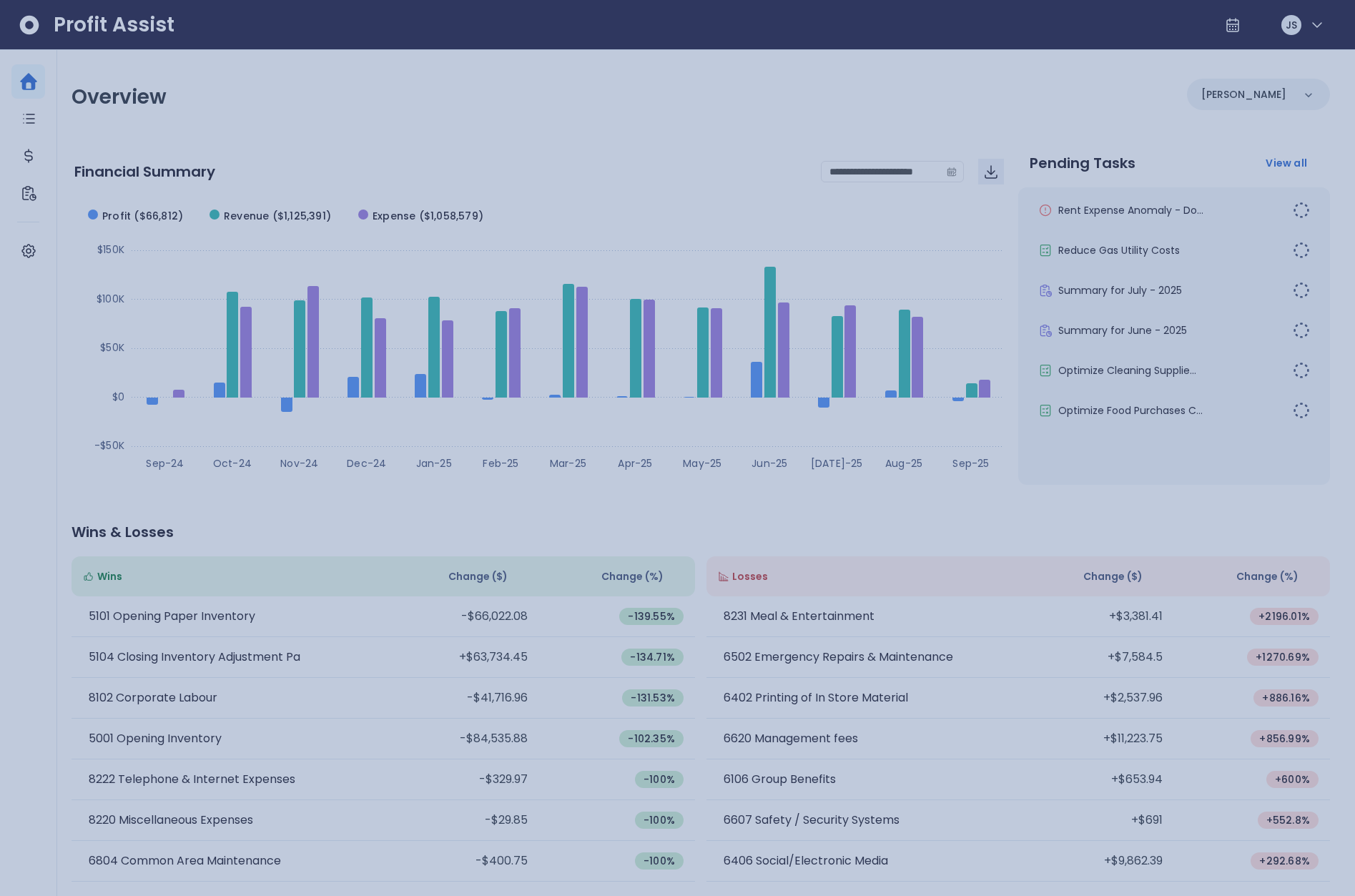
click at [963, 329] on div at bounding box center [677, 448] width 1355 height 896
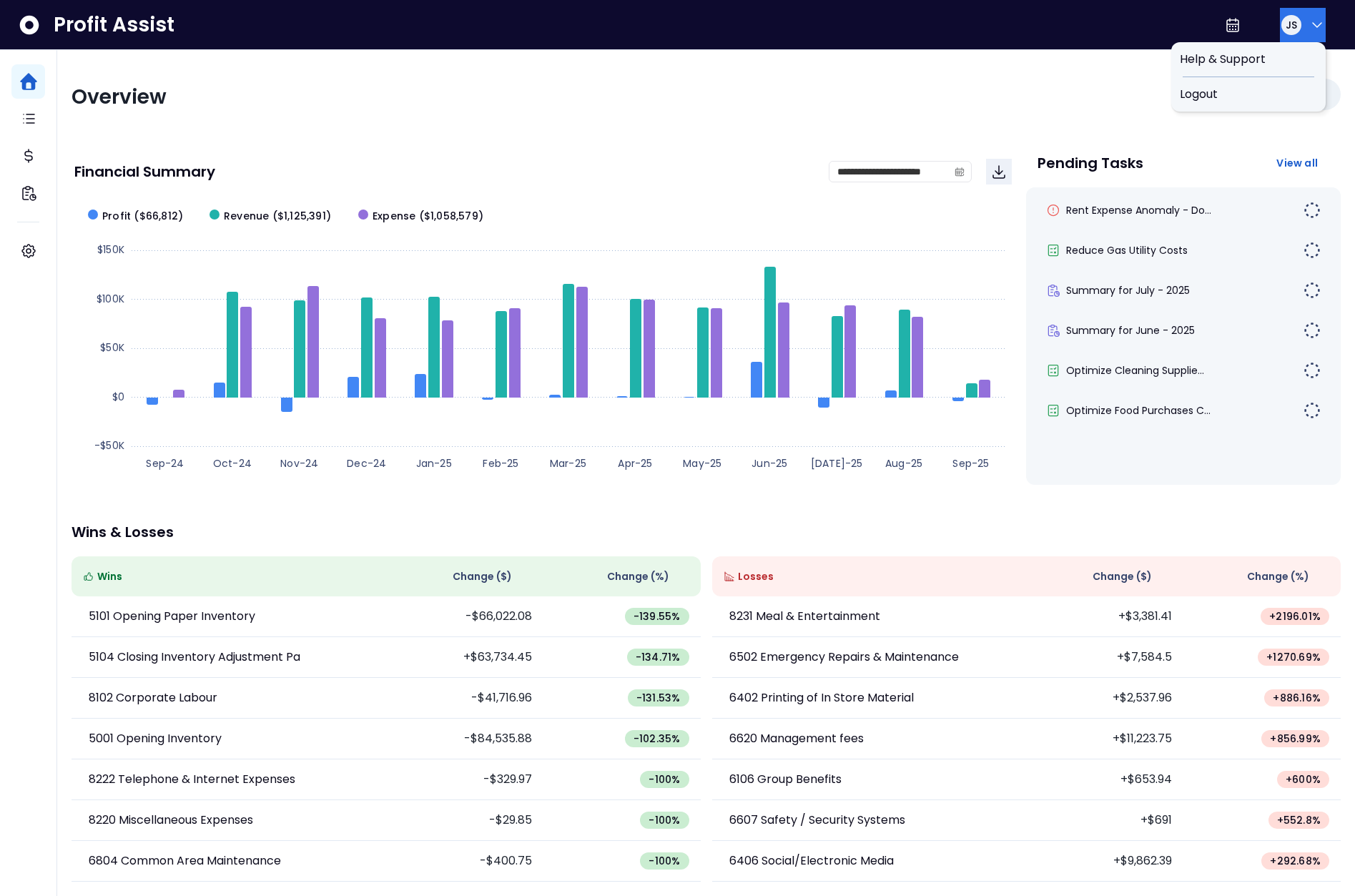
click at [1308, 28] on icon "button" at bounding box center [1317, 25] width 18 height 18
click at [1279, 80] on div "Logout" at bounding box center [1248, 93] width 155 height 34
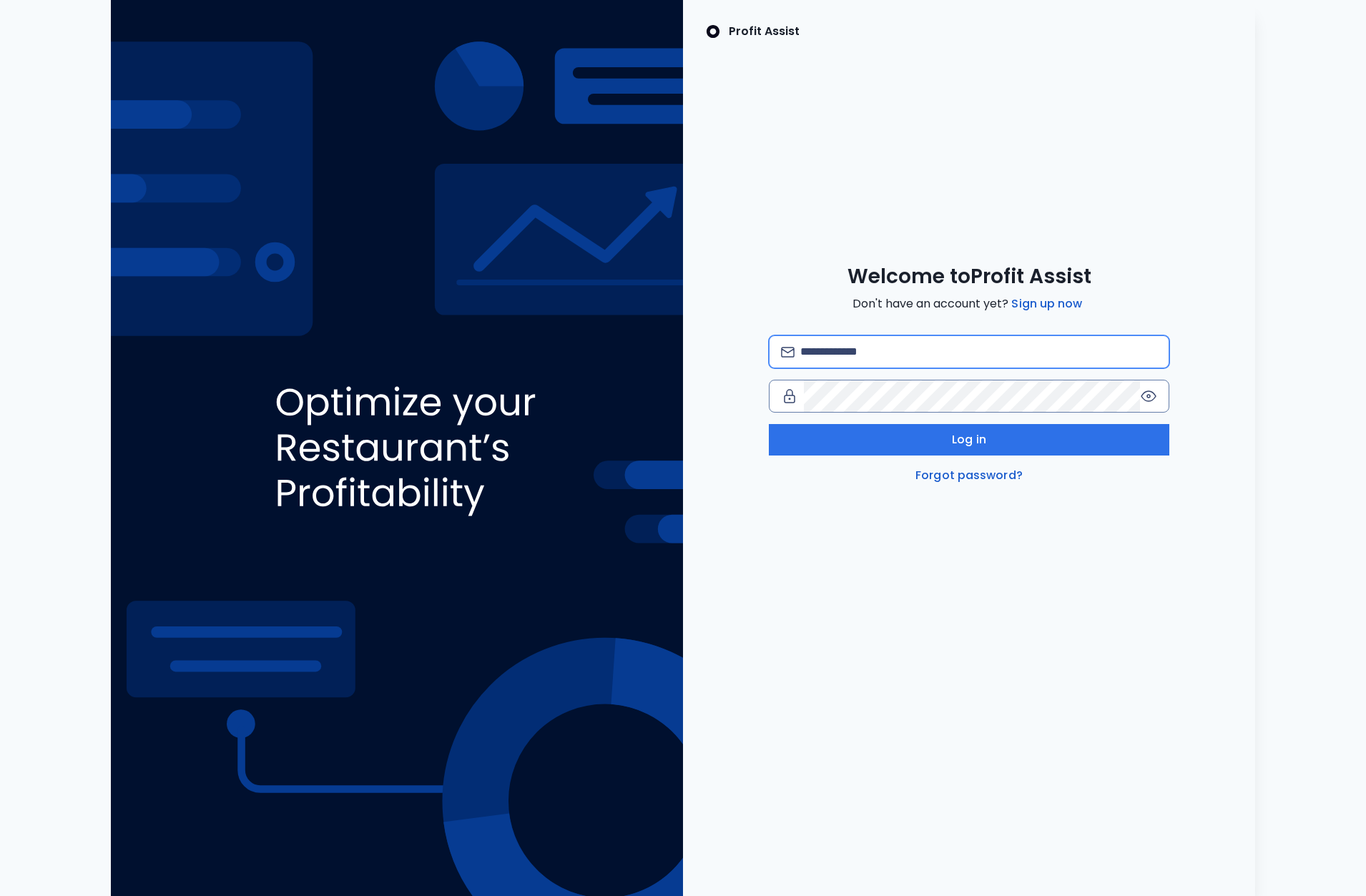
click at [877, 348] on input "email" at bounding box center [978, 352] width 357 height 31
type input "**********"
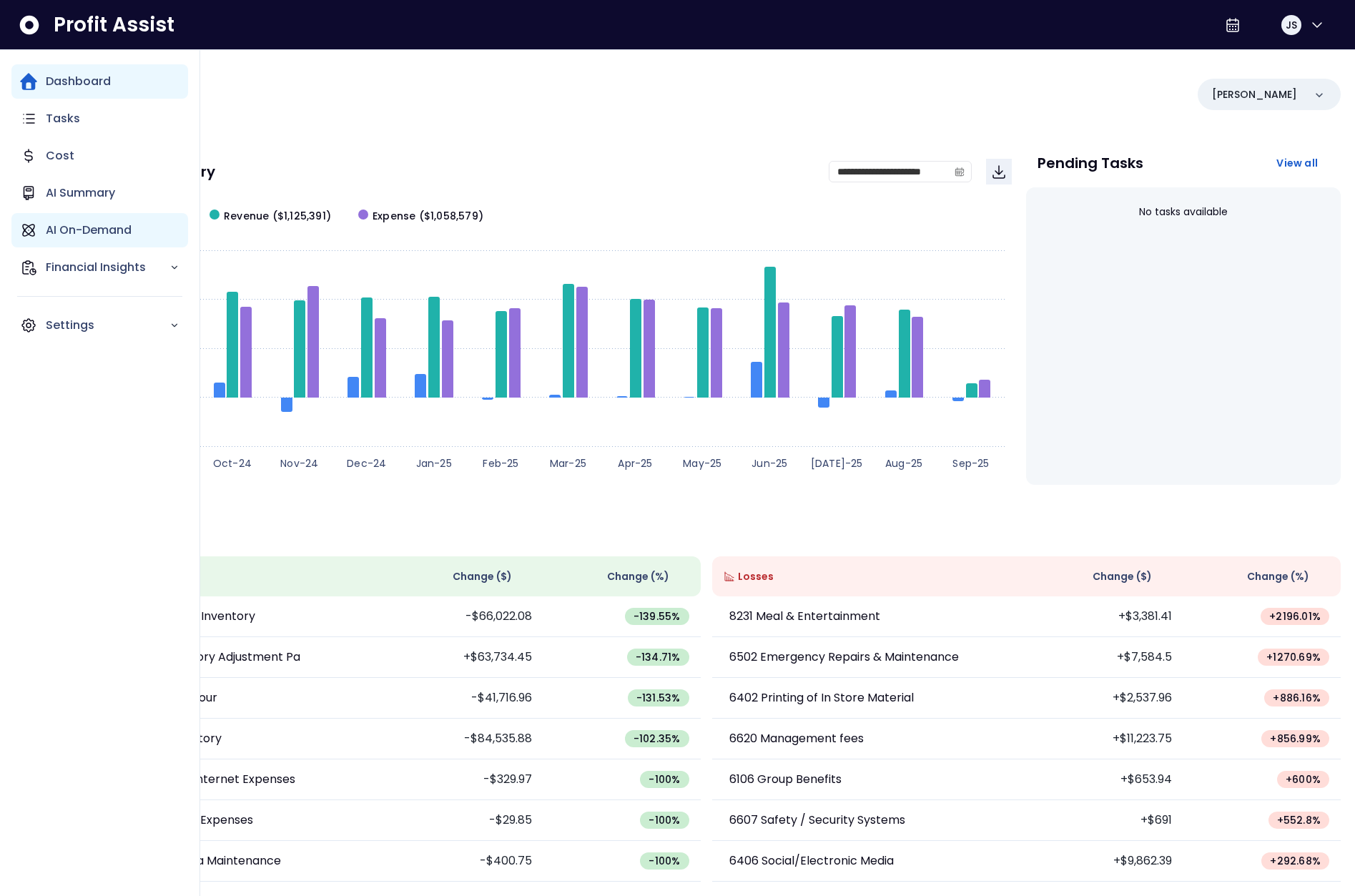
click at [109, 233] on p "AI On-Demand" at bounding box center [89, 231] width 86 height 18
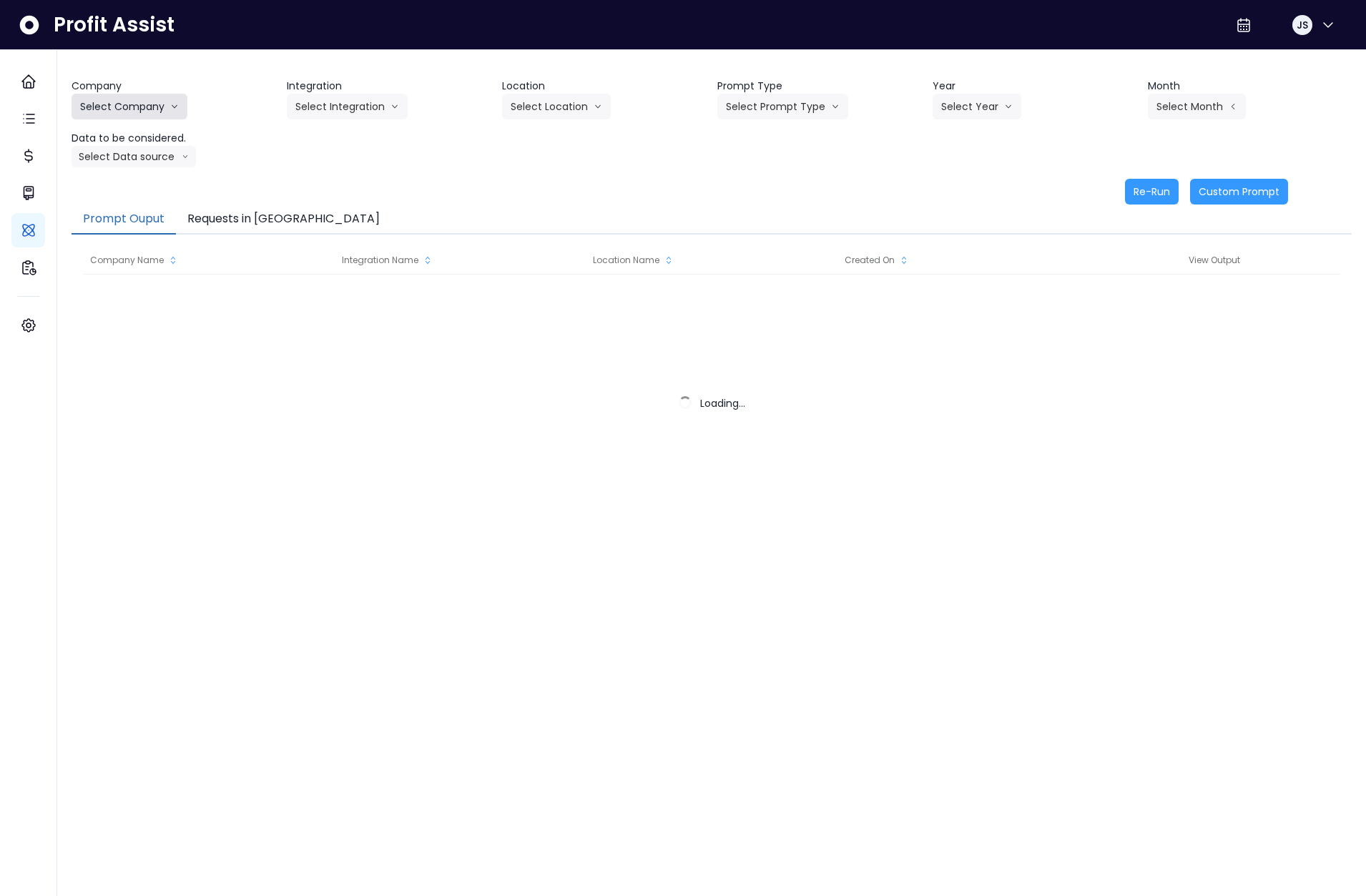
click at [141, 97] on button "Select Company" at bounding box center [129, 106] width 116 height 25
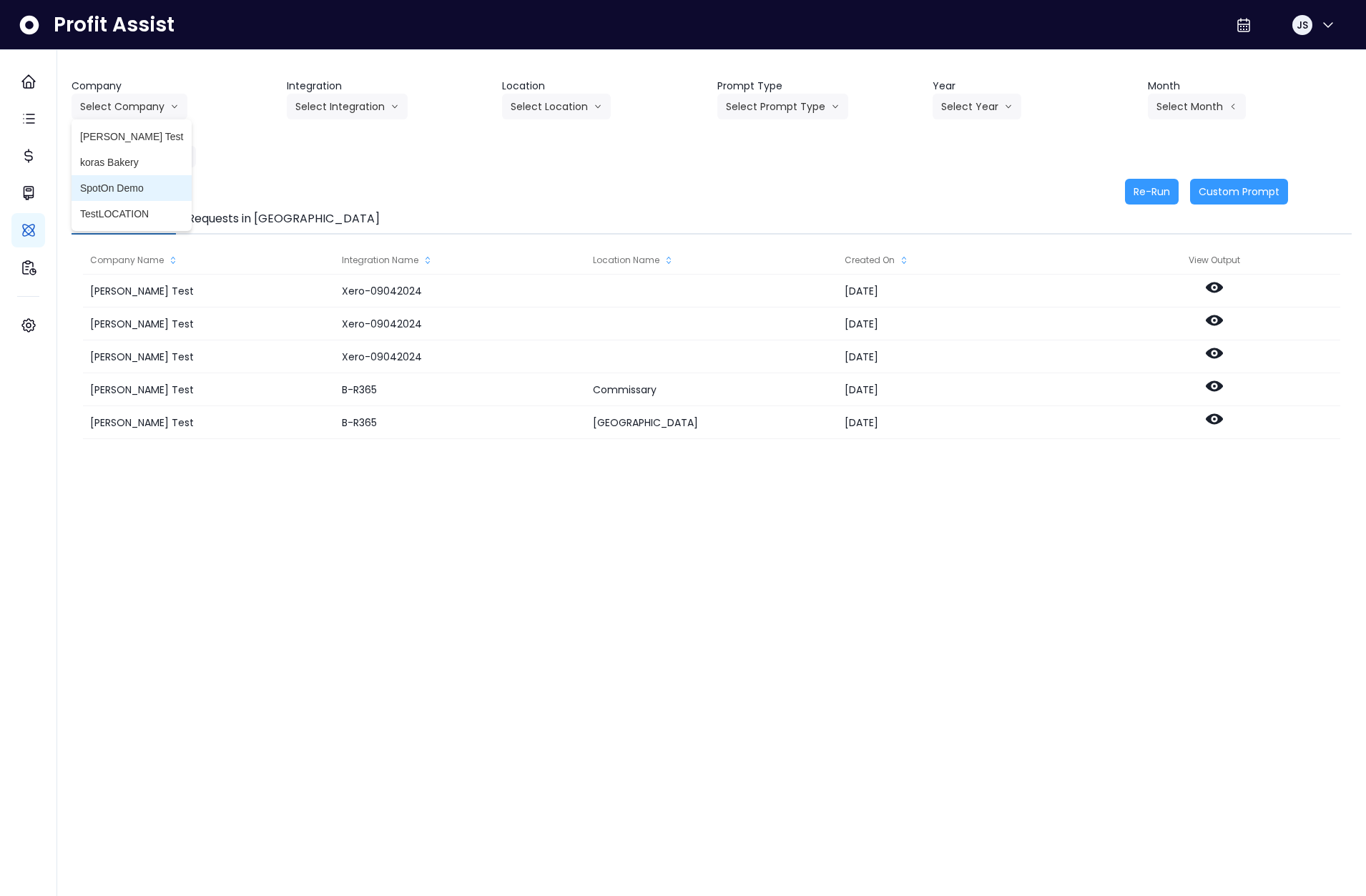
click at [135, 179] on li "SpotOn Demo" at bounding box center [131, 188] width 120 height 25
click at [360, 109] on button "Select Integration" at bounding box center [347, 106] width 121 height 25
click at [341, 163] on span "[PERSON_NAME]" at bounding box center [337, 162] width 85 height 15
click at [570, 103] on button "Select Location" at bounding box center [556, 106] width 109 height 25
click at [545, 135] on span "All Locations" at bounding box center [539, 136] width 57 height 15
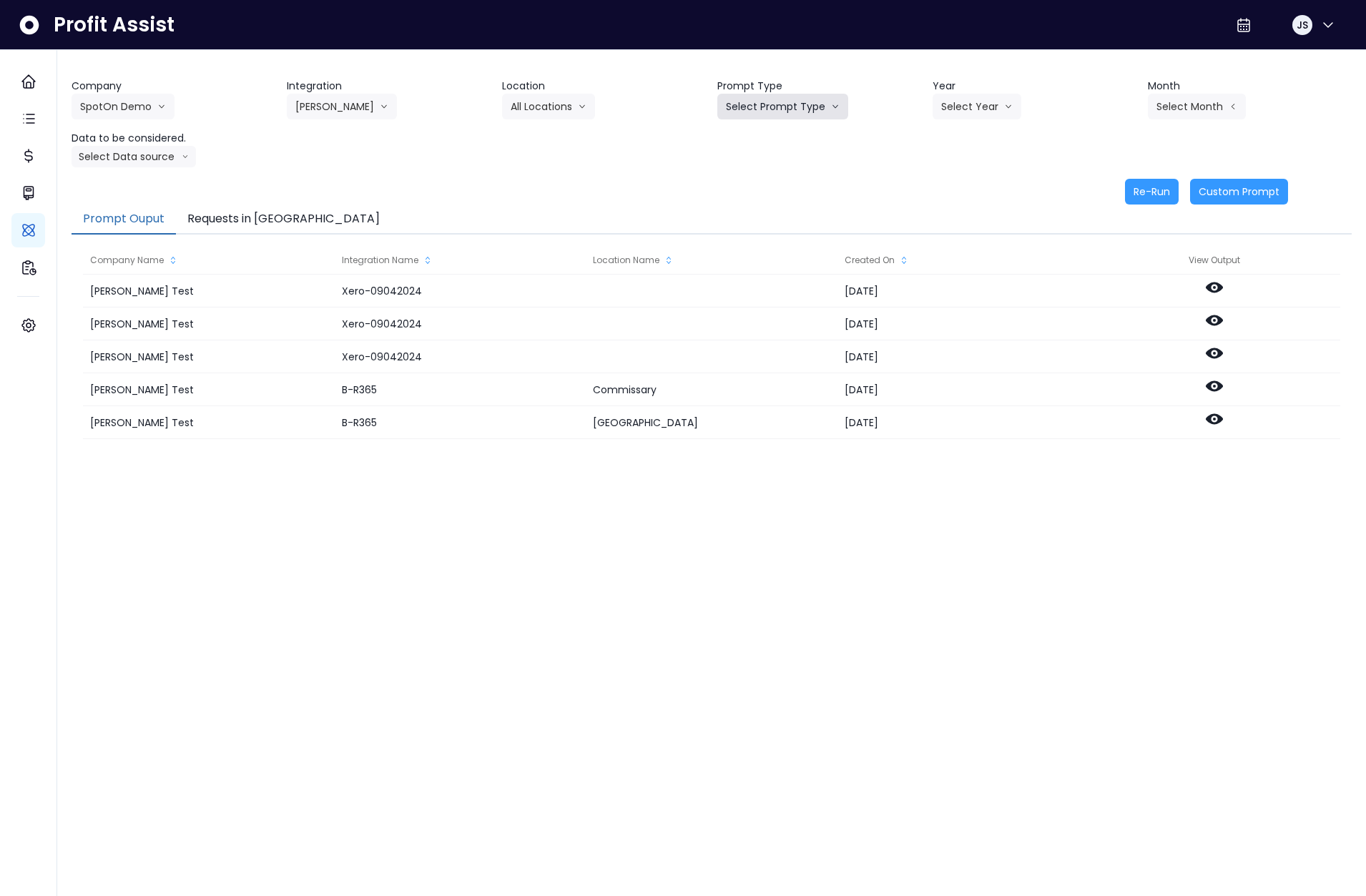
click at [757, 111] on button "Select Prompt Type" at bounding box center [782, 106] width 131 height 25
click at [751, 133] on span "Monthly Summary" at bounding box center [766, 136] width 81 height 15
click at [970, 103] on button "Select Year" at bounding box center [976, 106] width 89 height 25
click at [957, 181] on span "2025" at bounding box center [952, 188] width 22 height 15
click at [1156, 103] on button "Select Month" at bounding box center [1196, 106] width 98 height 25
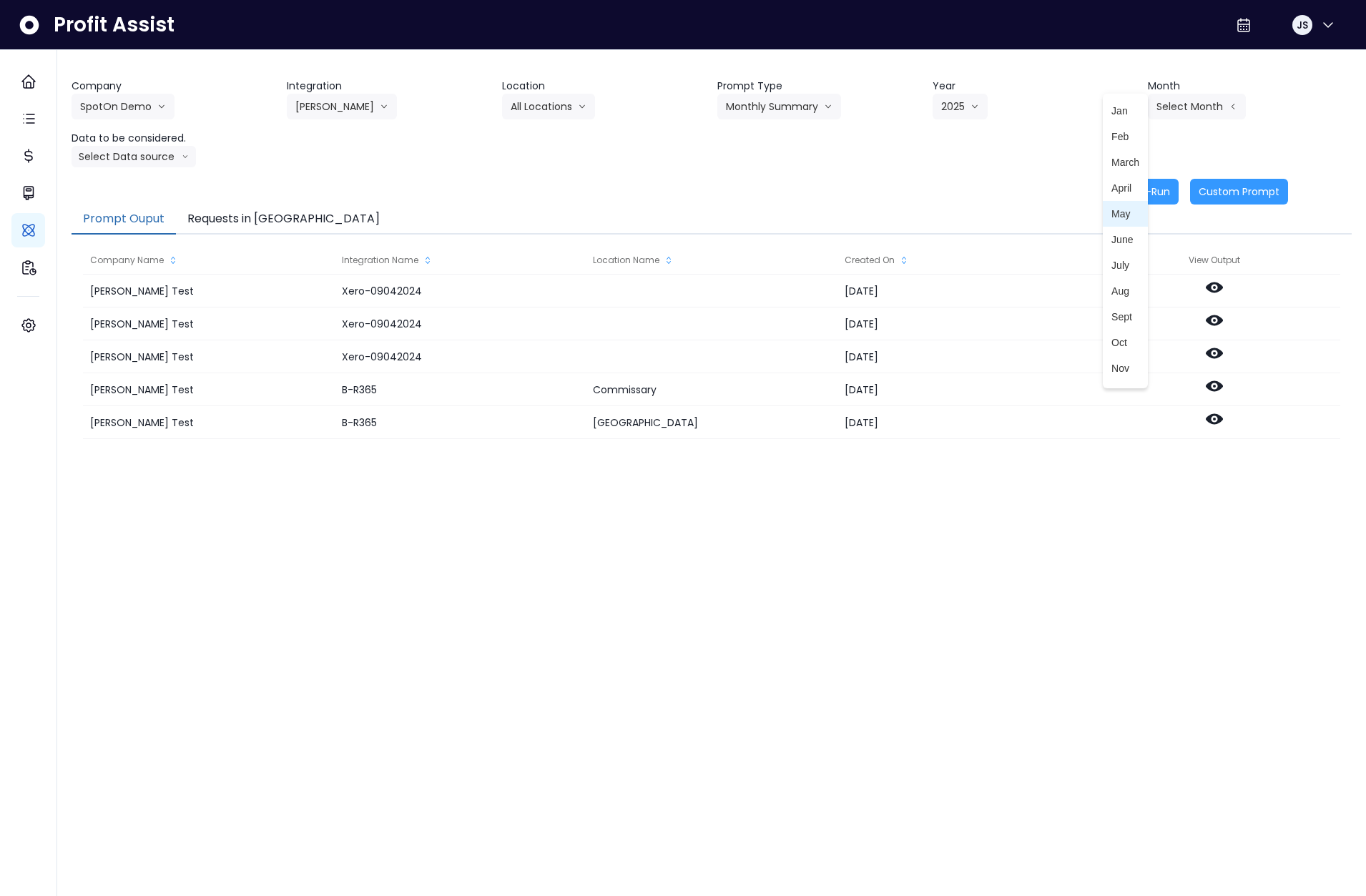
click at [1113, 220] on span "May" at bounding box center [1125, 213] width 28 height 15
click at [1154, 190] on button "Re-Run" at bounding box center [1152, 191] width 54 height 25
click at [227, 211] on button "Requests in [GEOGRAPHIC_DATA]" at bounding box center [284, 219] width 215 height 30
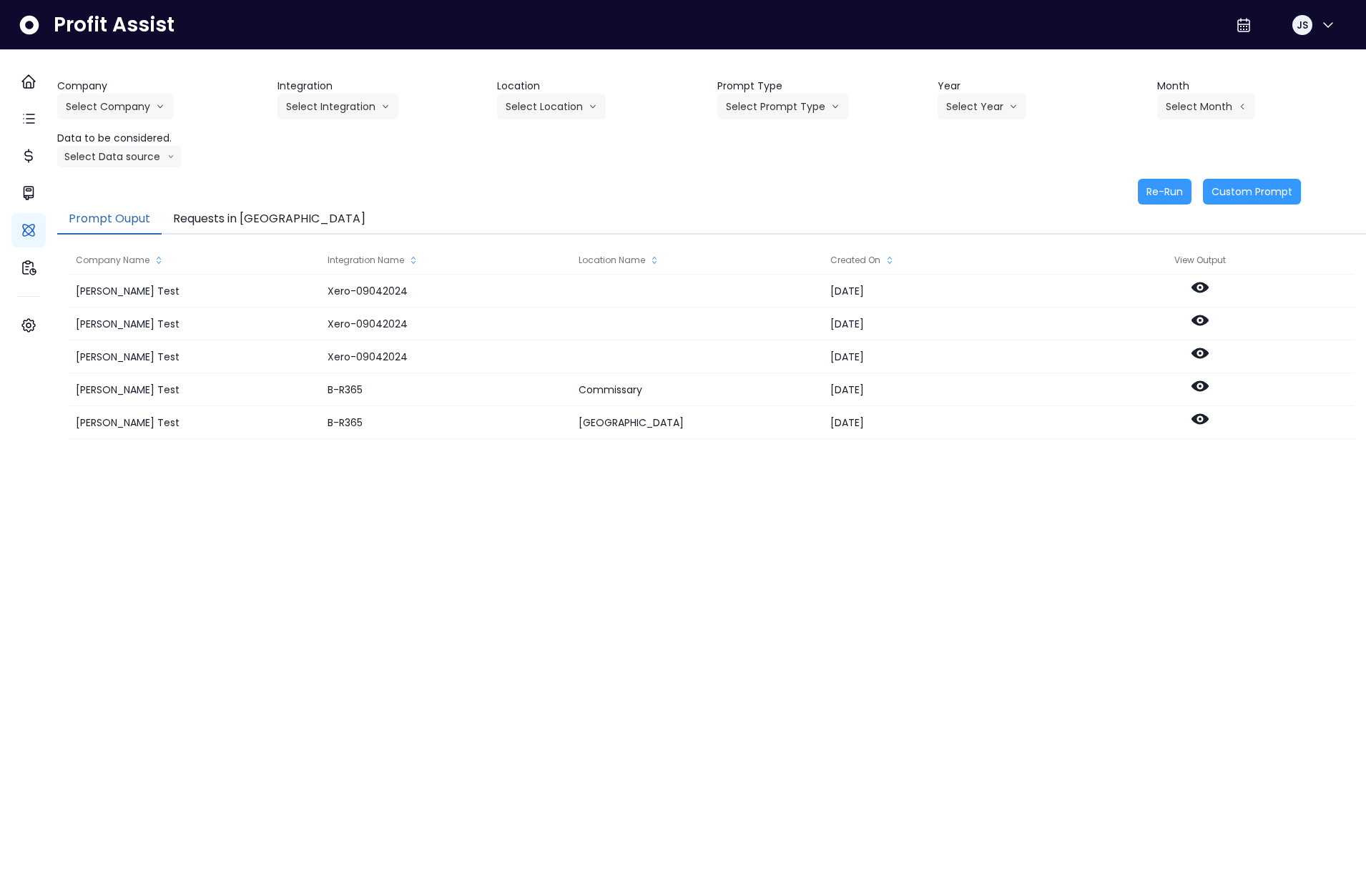
click at [274, 216] on button "Requests in [GEOGRAPHIC_DATA]" at bounding box center [269, 219] width 215 height 30
click at [269, 214] on button "Requests in [GEOGRAPHIC_DATA]" at bounding box center [269, 219] width 215 height 30
click at [273, 218] on button "Requests in [GEOGRAPHIC_DATA]" at bounding box center [269, 219] width 215 height 30
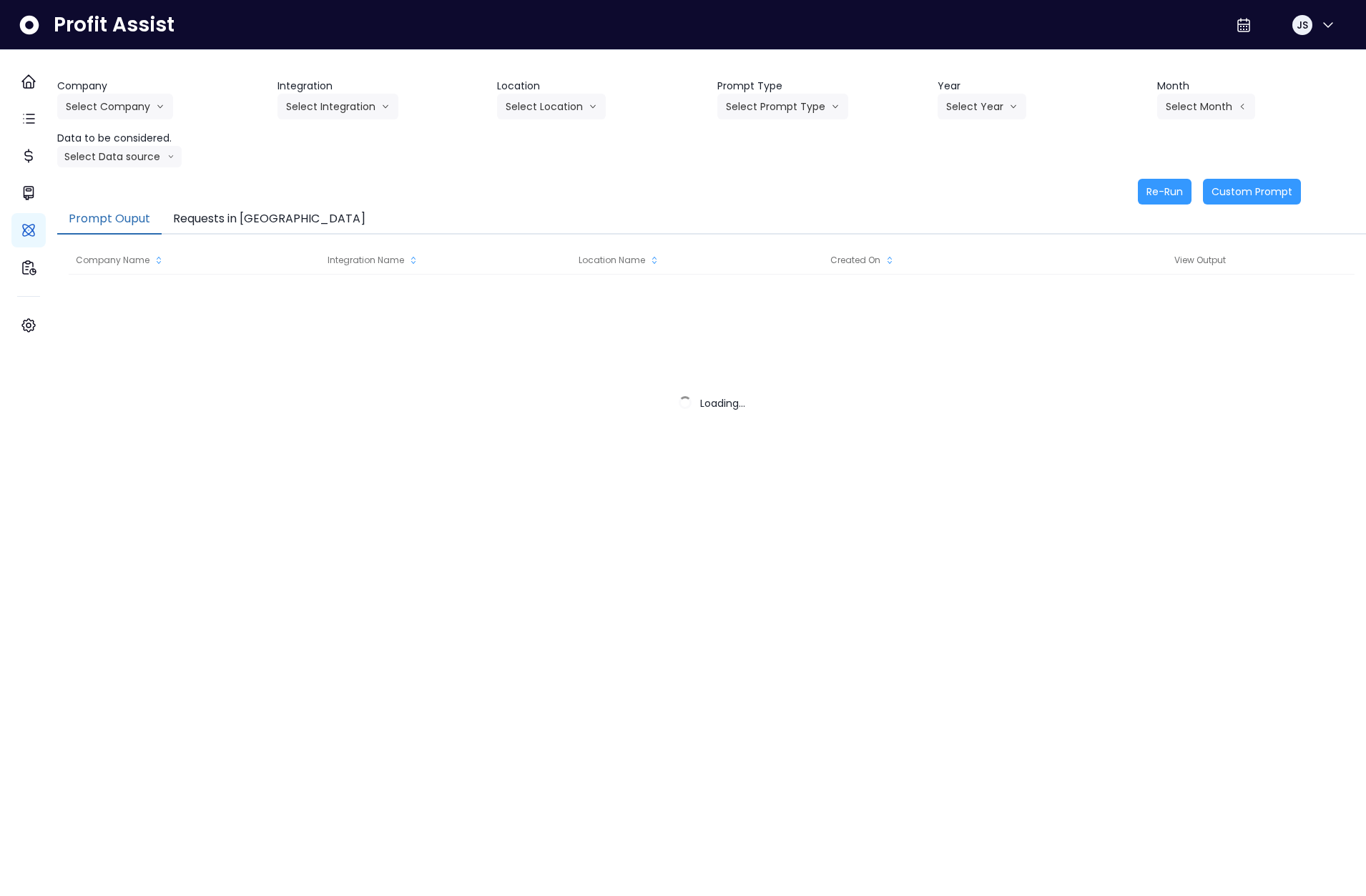
click at [279, 211] on button "Requests in [GEOGRAPHIC_DATA]" at bounding box center [269, 219] width 215 height 30
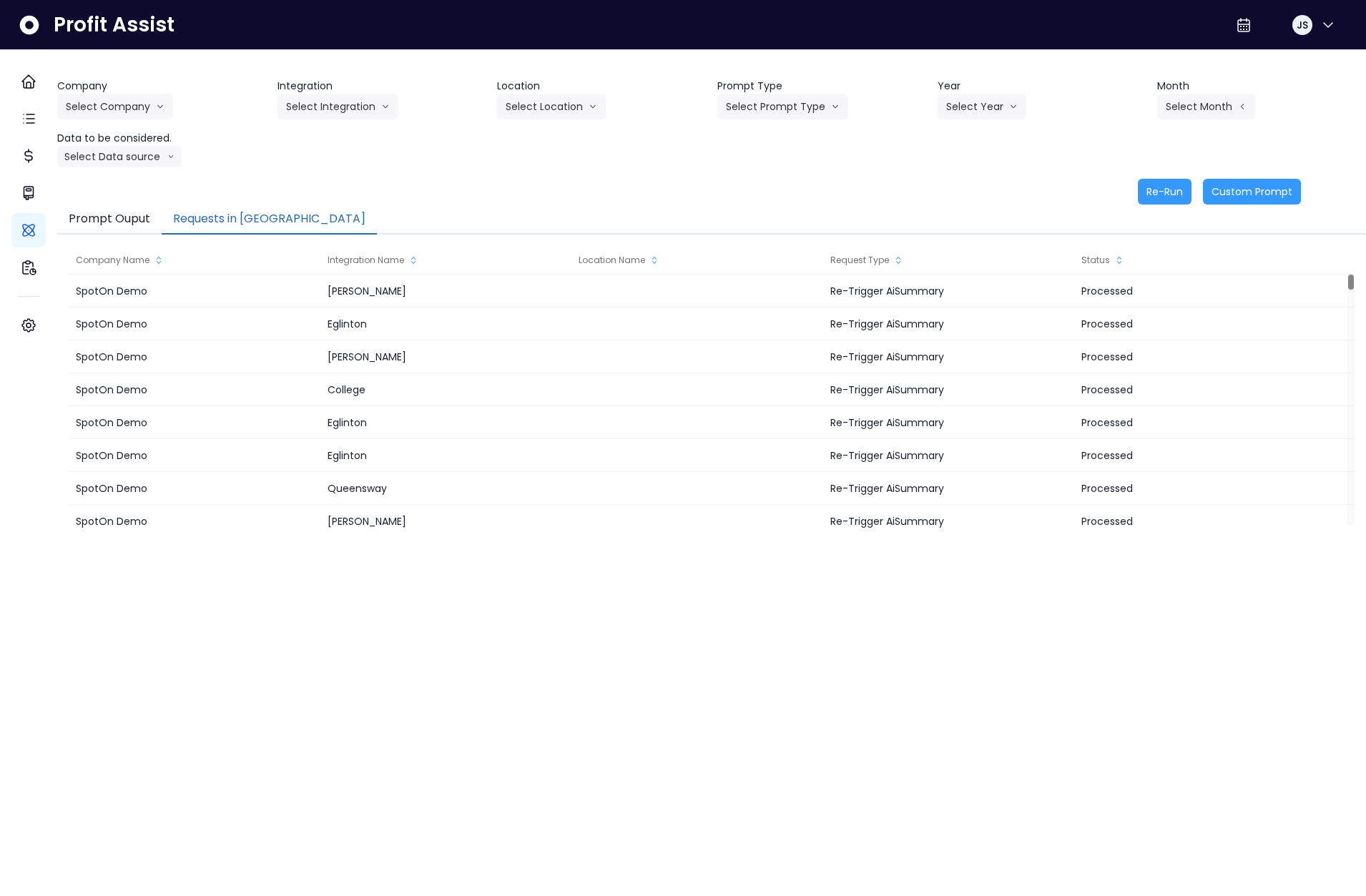
click at [1311, 98] on div "Month Select Month" at bounding box center [1262, 99] width 209 height 41
click at [149, 109] on button "Select Company" at bounding box center [115, 106] width 116 height 25
click at [126, 194] on span "SpotOn Demo" at bounding box center [118, 188] width 103 height 15
click at [340, 115] on button "Select Integration" at bounding box center [338, 106] width 121 height 25
click at [327, 209] on span "Queensway" at bounding box center [328, 213] width 85 height 15
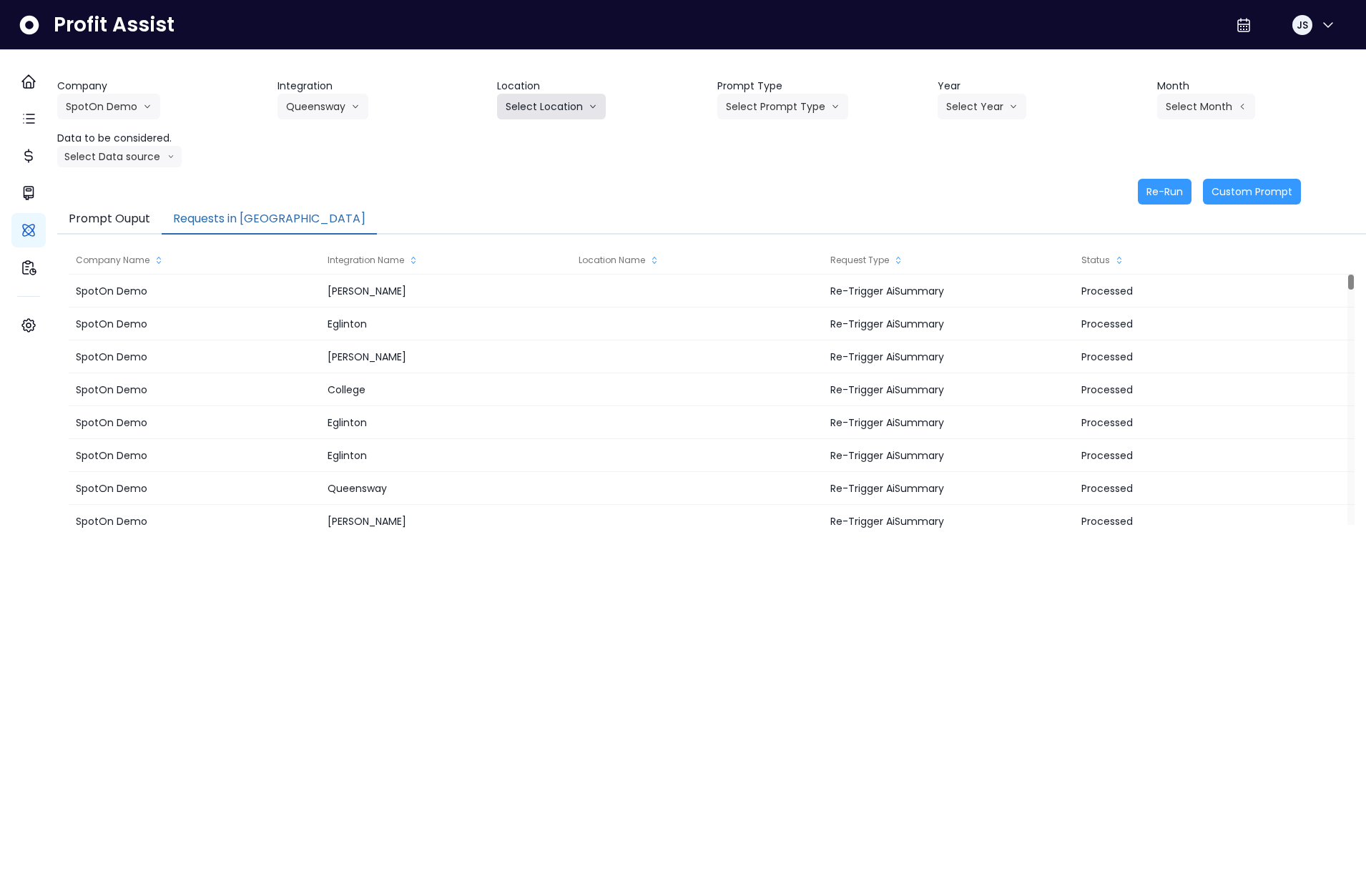
click at [571, 103] on button "Select Location" at bounding box center [551, 106] width 109 height 25
click at [550, 137] on span "All Locations" at bounding box center [534, 136] width 57 height 15
click at [831, 104] on icon "arrow down line" at bounding box center [835, 106] width 9 height 15
click at [780, 160] on span "Error Task" at bounding box center [766, 162] width 81 height 15
click at [1009, 109] on icon "arrow down line" at bounding box center [1013, 106] width 9 height 15
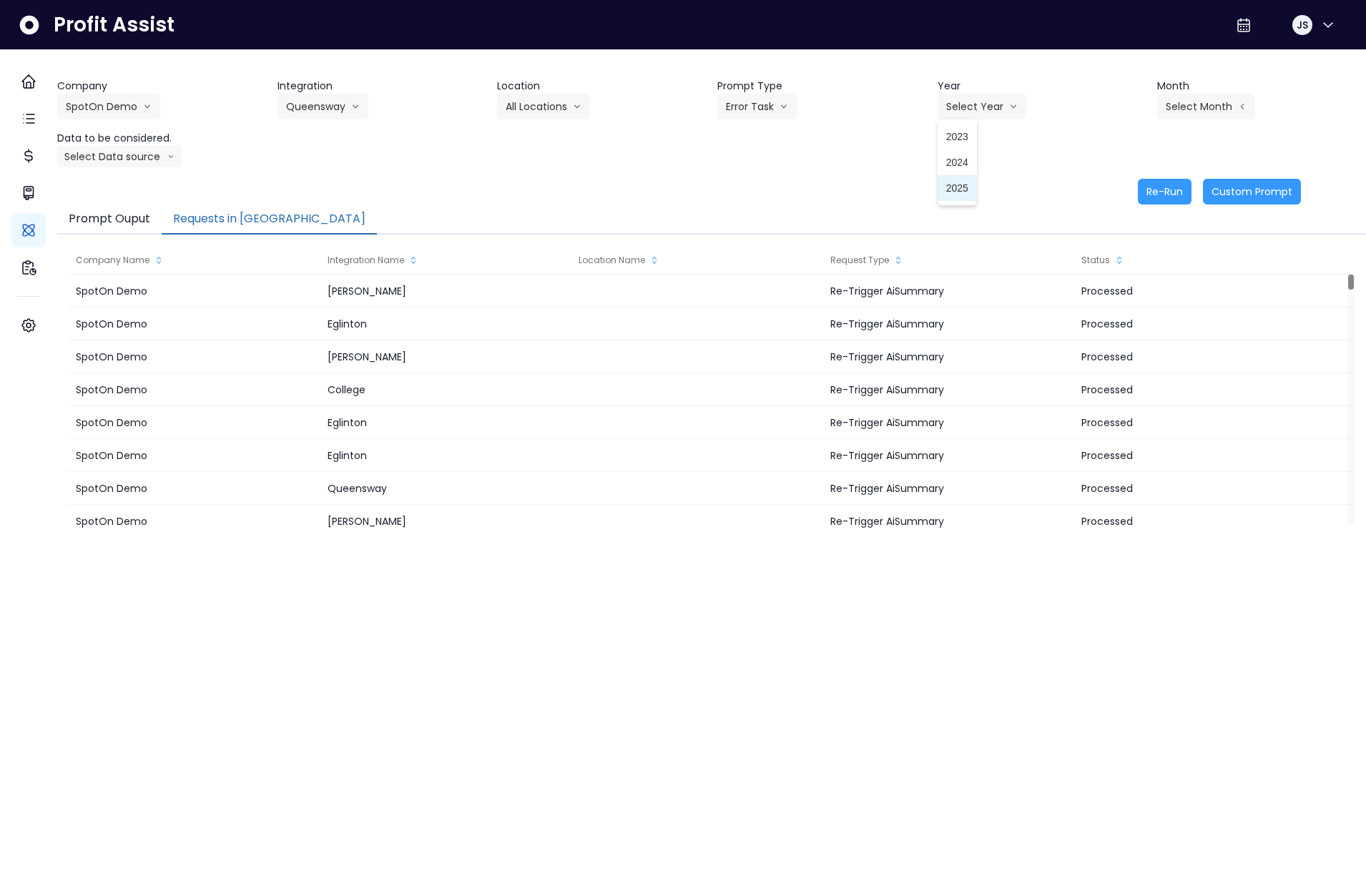
click at [960, 184] on span "2025" at bounding box center [957, 188] width 22 height 15
click at [1157, 107] on button "Select Month" at bounding box center [1206, 106] width 98 height 25
click at [1120, 263] on span "July" at bounding box center [1134, 265] width 28 height 15
click at [159, 153] on button "Select Data source" at bounding box center [120, 157] width 125 height 21
click at [137, 179] on span "Comparison overtime" at bounding box center [114, 184] width 95 height 15
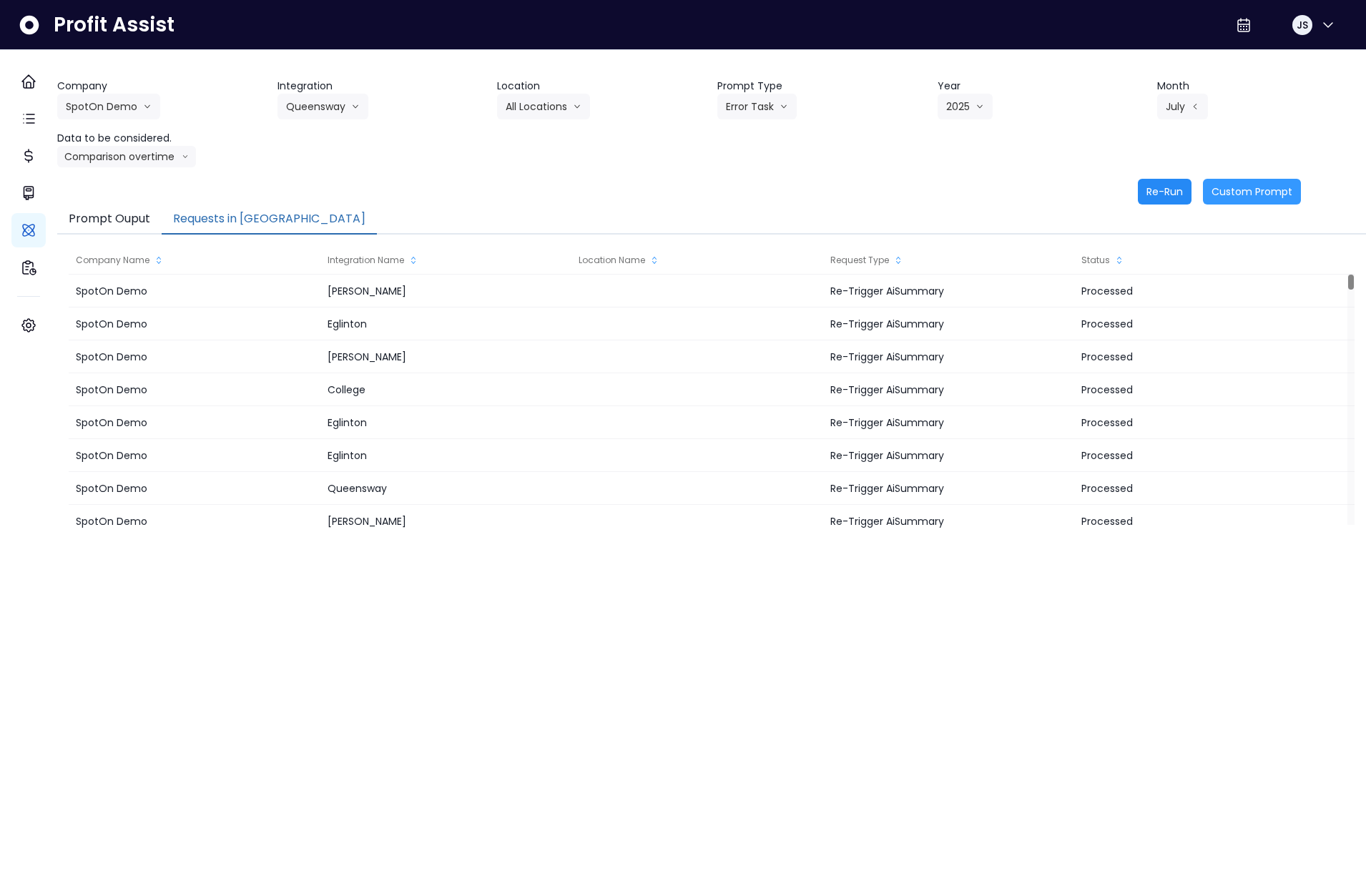
click at [1138, 194] on button "Re-Run" at bounding box center [1164, 191] width 54 height 25
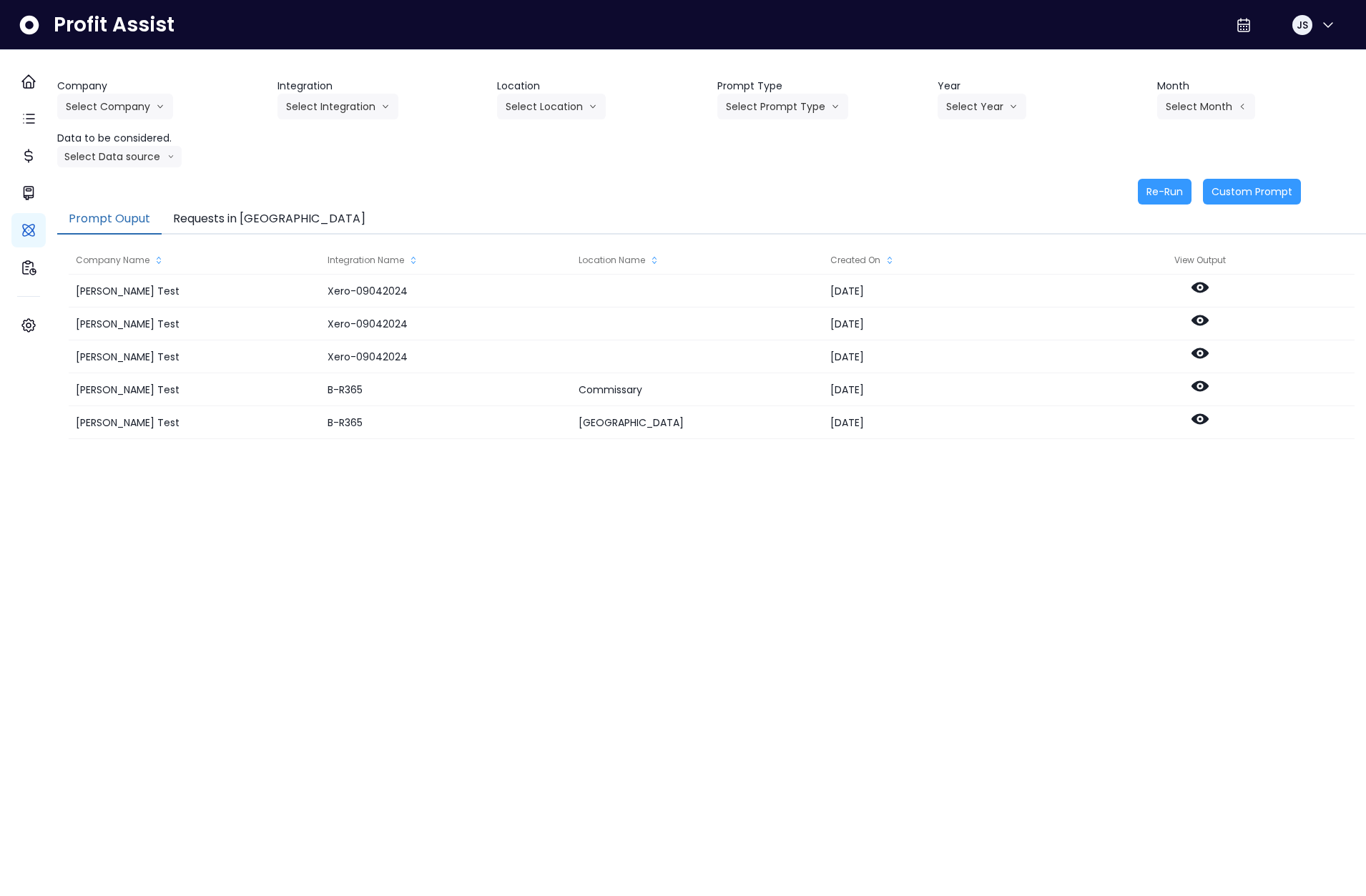
click at [278, 216] on button "Requests in [GEOGRAPHIC_DATA]" at bounding box center [269, 219] width 215 height 30
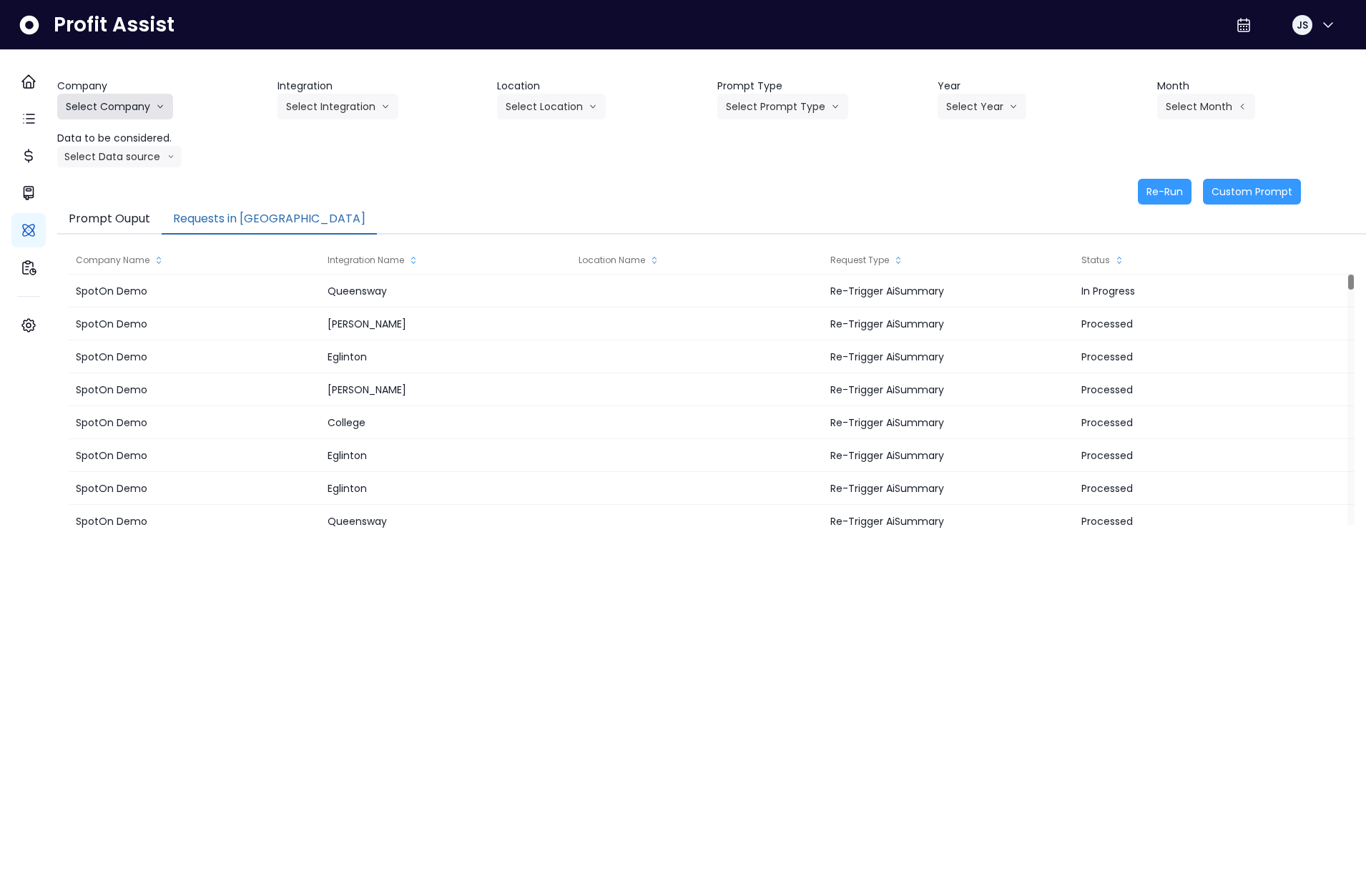
click at [165, 113] on icon "arrow down line" at bounding box center [160, 106] width 9 height 15
click at [133, 190] on span "SpotOn Demo" at bounding box center [118, 188] width 103 height 15
click at [340, 104] on button "Select Integration" at bounding box center [338, 106] width 121 height 25
drag, startPoint x: 338, startPoint y: 170, endPoint x: 339, endPoint y: 147, distance: 23.0
click at [339, 147] on div "College Danforth Eglinton Queensway QuickBooks Online" at bounding box center [328, 188] width 102 height 129
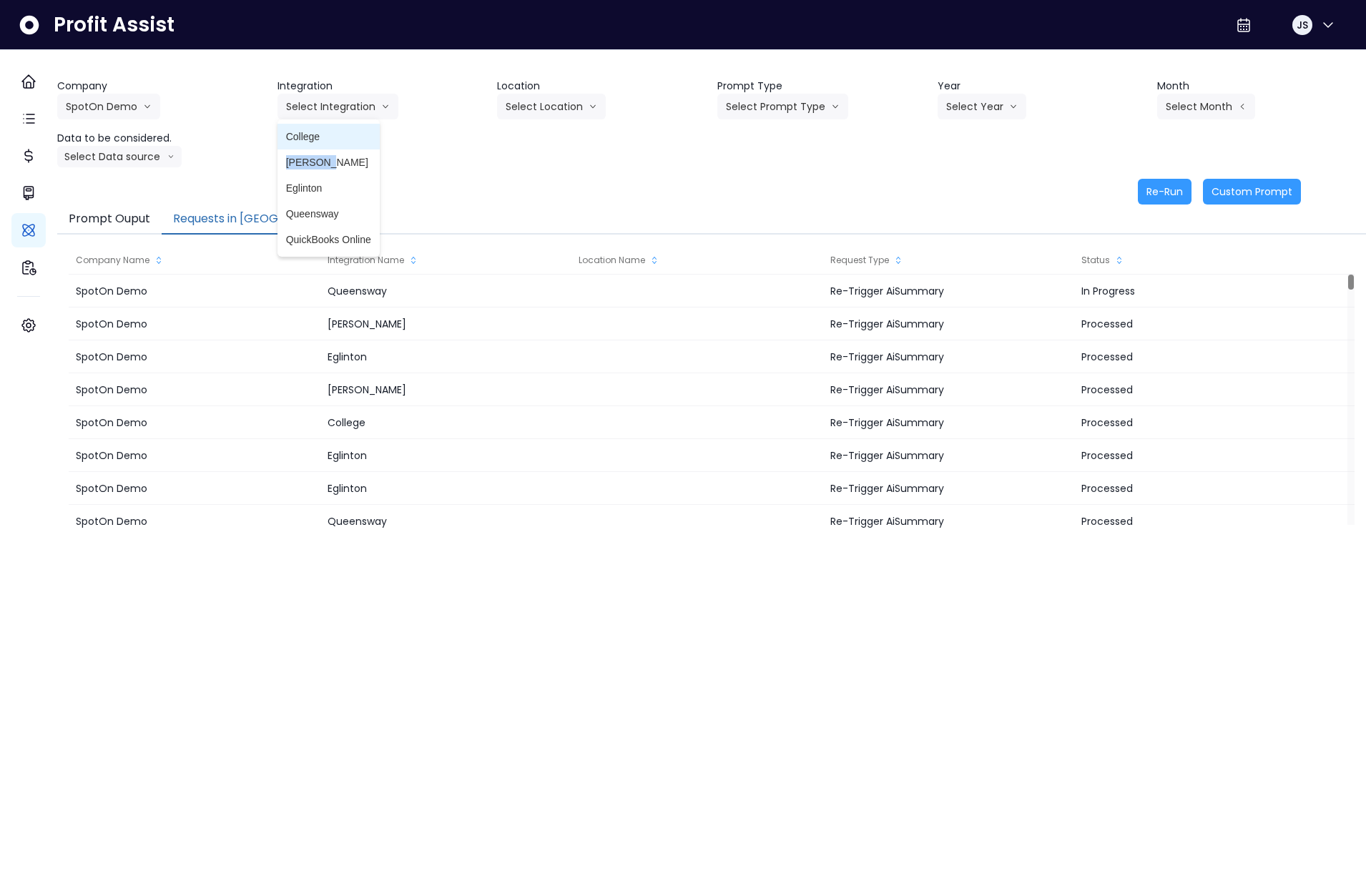
drag, startPoint x: 332, startPoint y: 138, endPoint x: 365, endPoint y: 139, distance: 33.0
click at [332, 138] on span "College" at bounding box center [328, 136] width 85 height 15
click at [542, 93] on button "Select Location" at bounding box center [551, 106] width 109 height 25
click at [543, 98] on button "Select Location" at bounding box center [551, 106] width 109 height 25
click at [544, 103] on button "Select Location" at bounding box center [551, 106] width 109 height 25
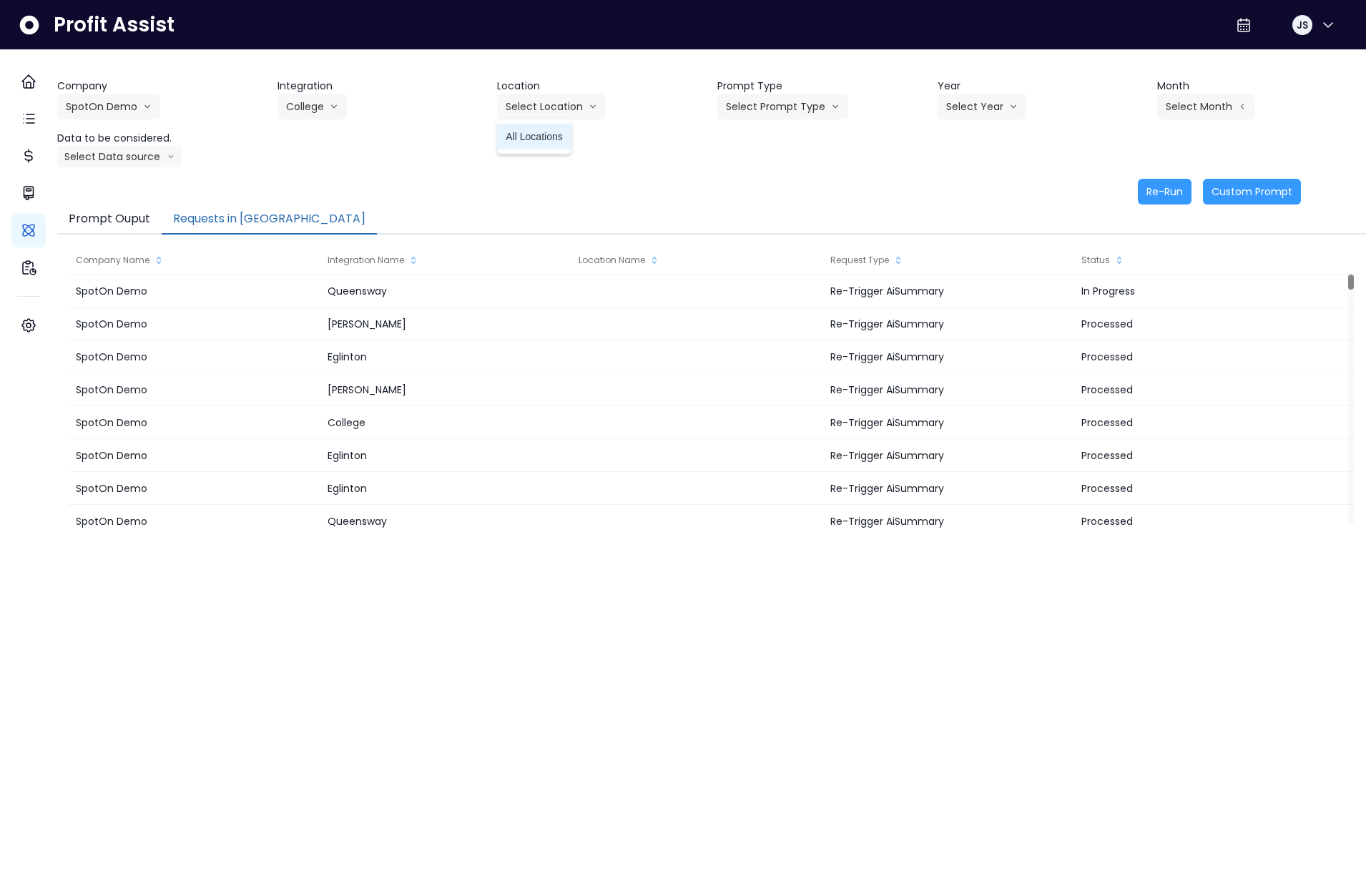
click at [557, 142] on span "All Locations" at bounding box center [534, 136] width 57 height 15
click at [786, 106] on button "Select Prompt Type" at bounding box center [782, 106] width 131 height 25
click at [777, 137] on span "Monthly Summary" at bounding box center [766, 136] width 81 height 15
click at [999, 106] on button "Select Year" at bounding box center [981, 106] width 89 height 25
click at [956, 200] on li "2025" at bounding box center [957, 188] width 39 height 25
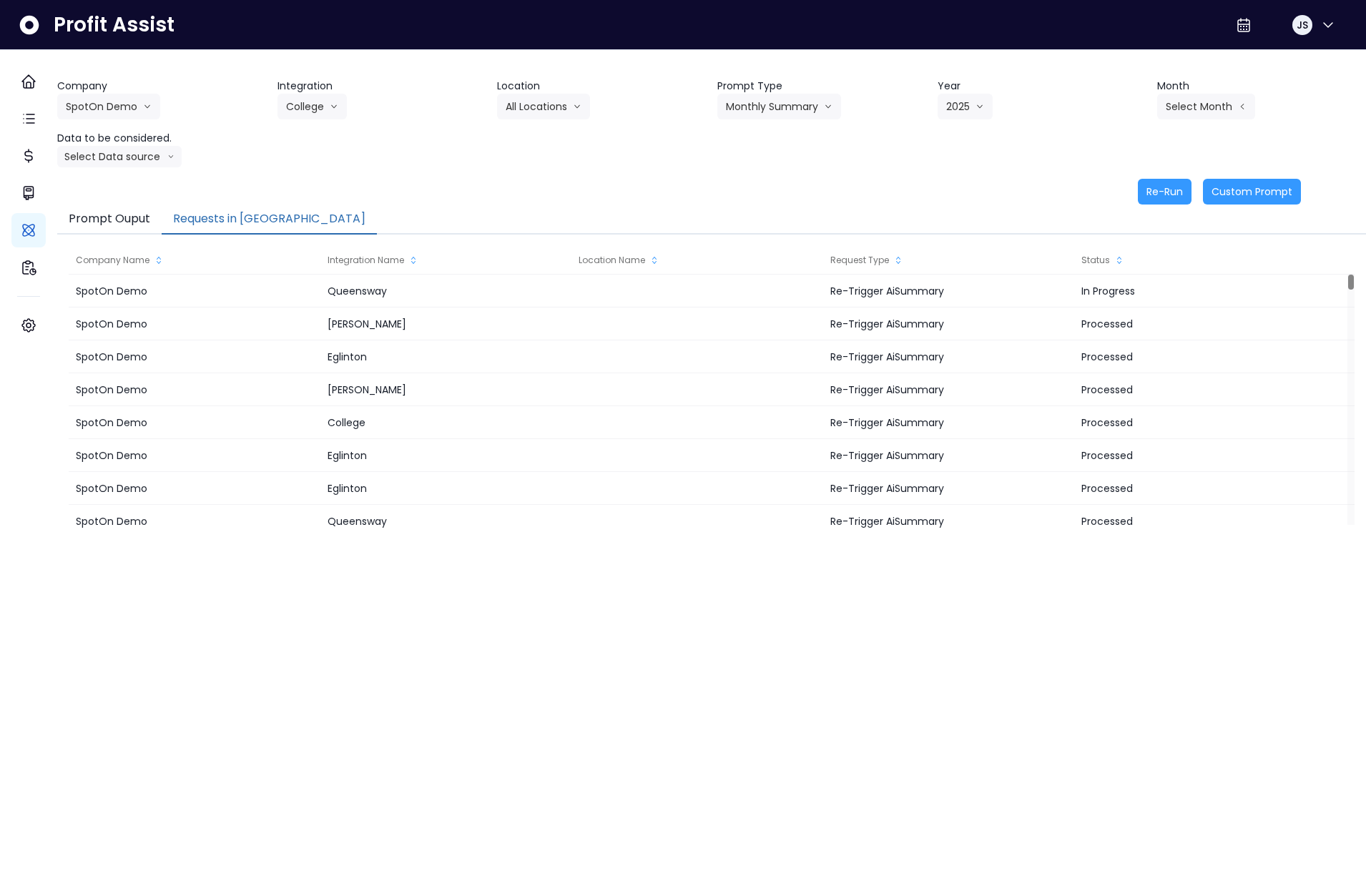
click at [1203, 120] on div "Company SpotOn Demo Hardik Test koras Bakery SpotOn Demo TestLOCATION Integrati…" at bounding box center [711, 123] width 1309 height 89
click at [1198, 112] on button "Select Month" at bounding box center [1206, 106] width 98 height 25
click at [1120, 270] on span "July" at bounding box center [1134, 265] width 28 height 15
click at [146, 156] on button "Select Data source" at bounding box center [120, 157] width 125 height 21
click at [149, 205] on span "Location Analysis" at bounding box center [114, 209] width 95 height 15
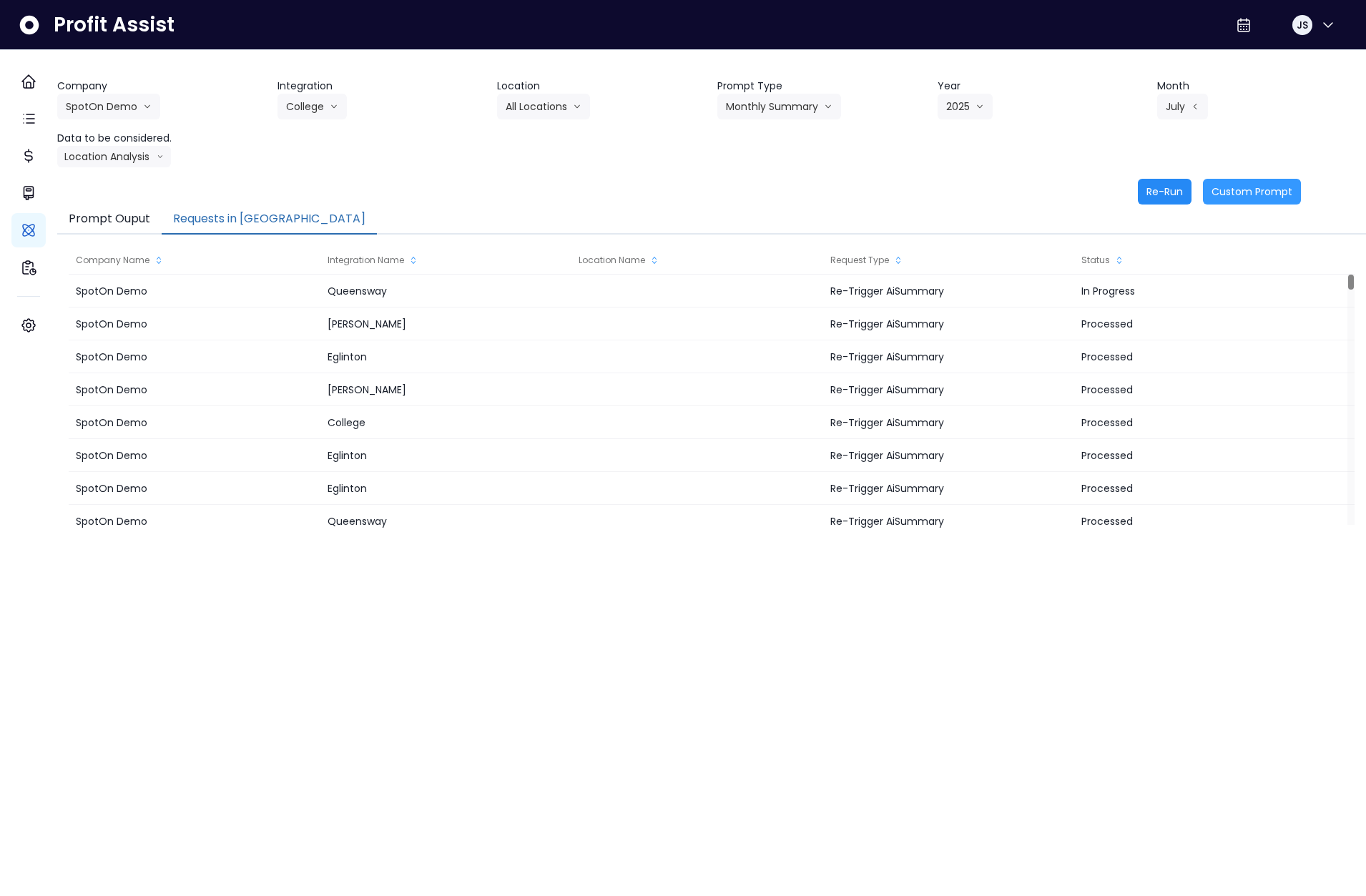
click at [1138, 196] on button "Re-Run" at bounding box center [1164, 191] width 54 height 25
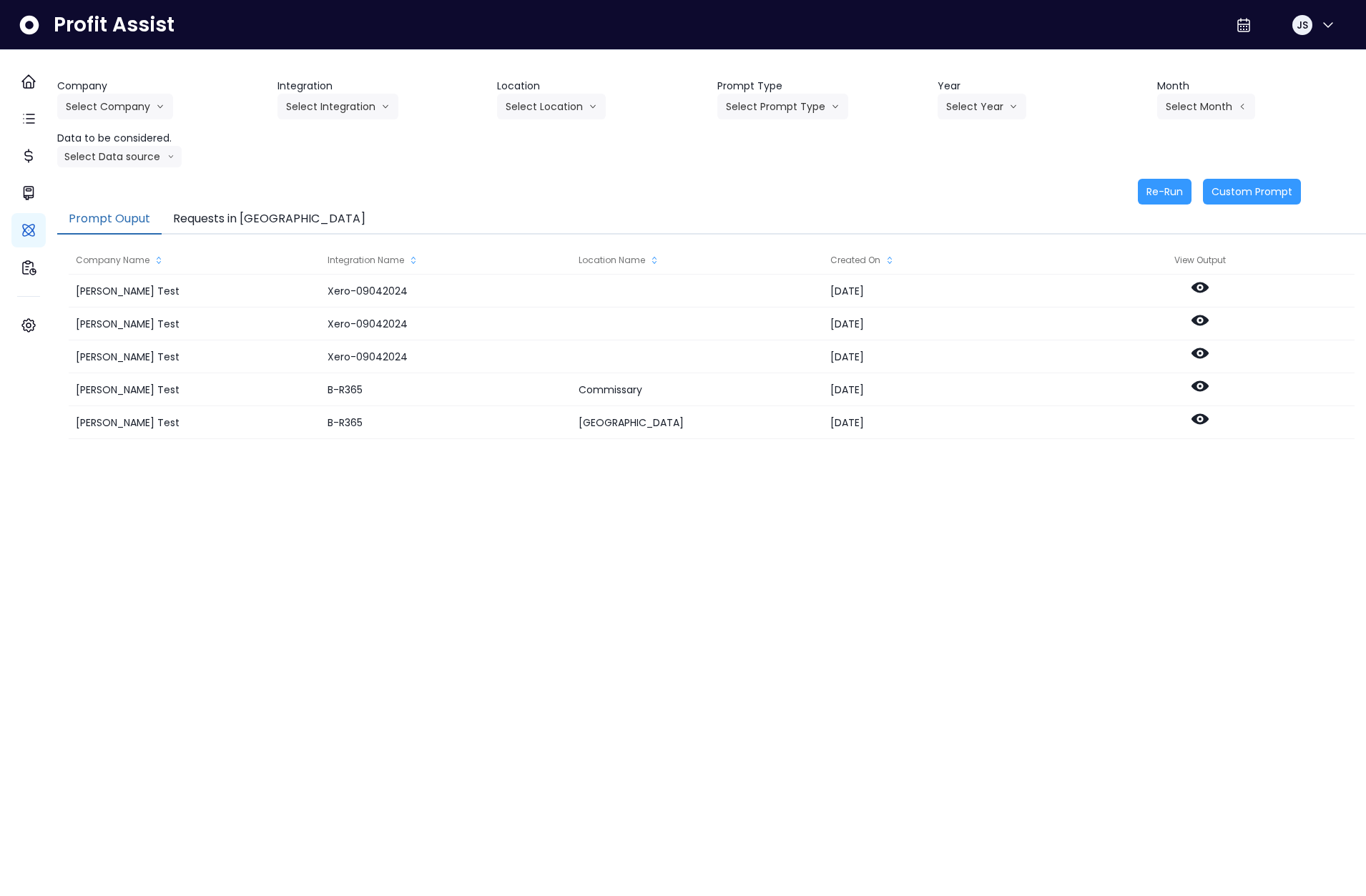
click at [258, 215] on button "Requests in [GEOGRAPHIC_DATA]" at bounding box center [269, 219] width 215 height 30
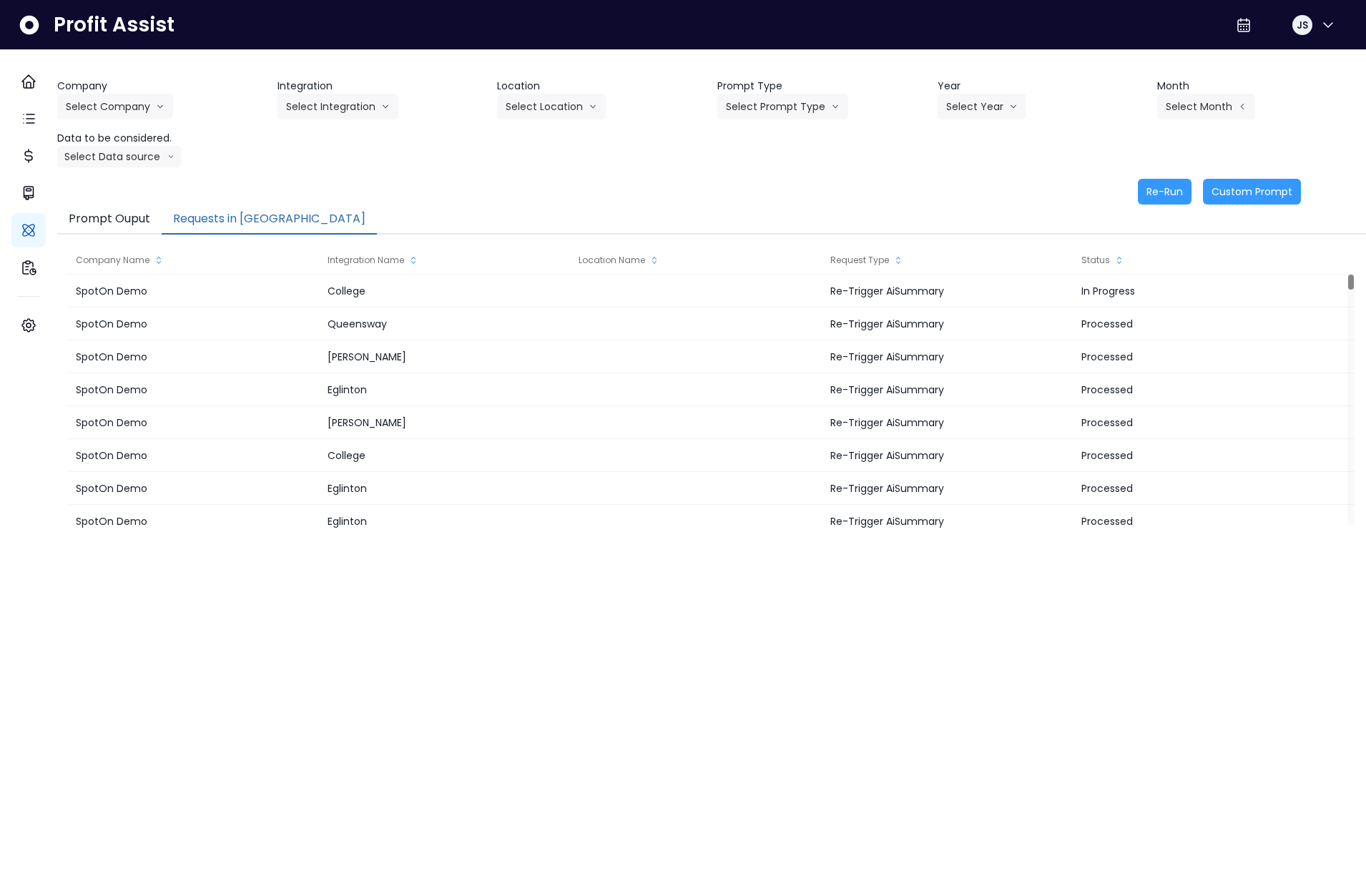
click at [962, 155] on div "Company Select Company [PERSON_NAME] Test [PERSON_NAME] Bakery SpotOn Demo Test…" at bounding box center [711, 123] width 1309 height 89
click at [1236, 137] on div "Company Select Company [PERSON_NAME] Test [PERSON_NAME] Bakery SpotOn Demo Test…" at bounding box center [711, 123] width 1309 height 89
click at [1318, 111] on div "Month Select Month" at bounding box center [1262, 99] width 209 height 41
